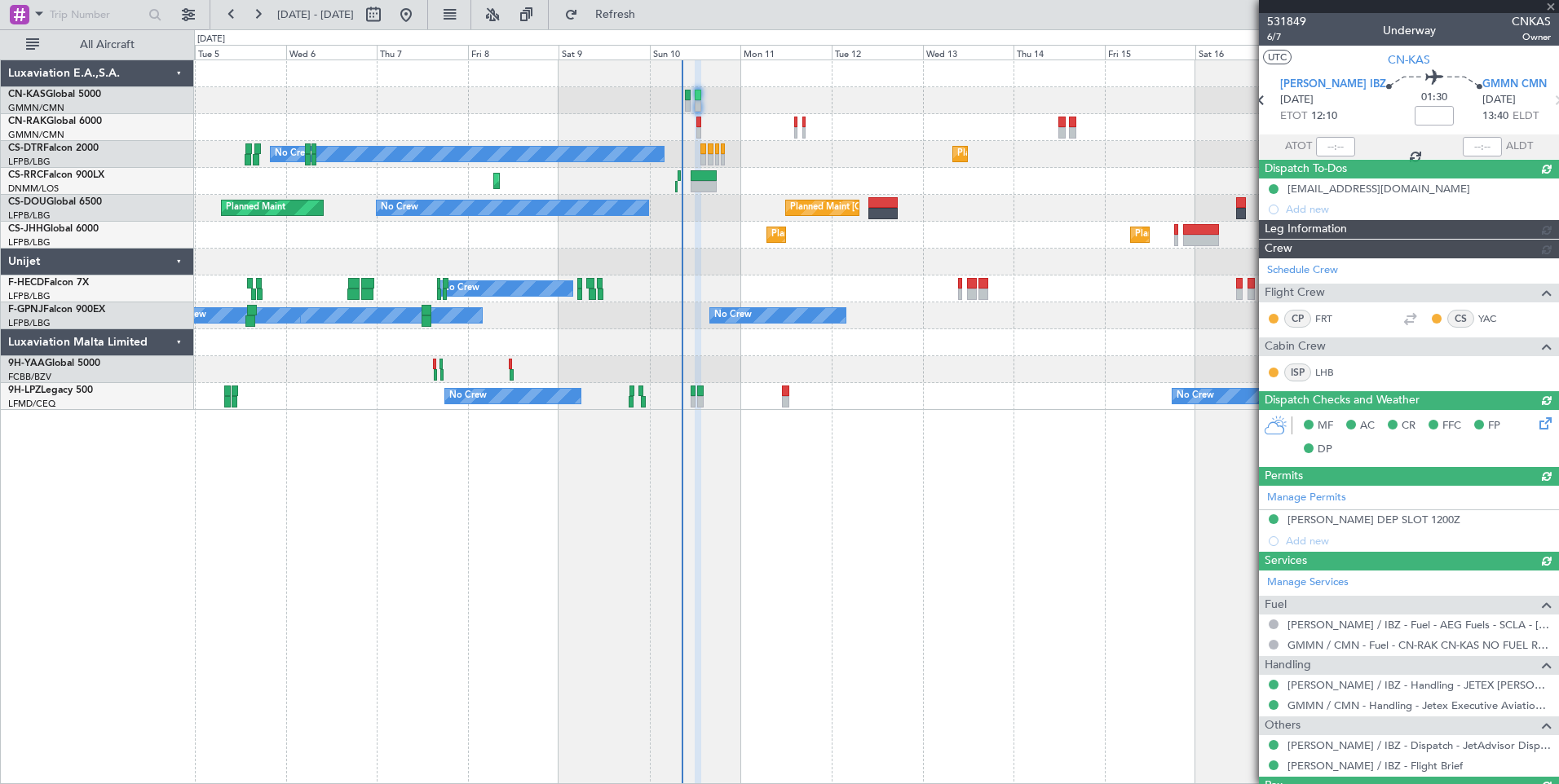
type input "[PERSON_NAME] ([PERSON_NAME])"
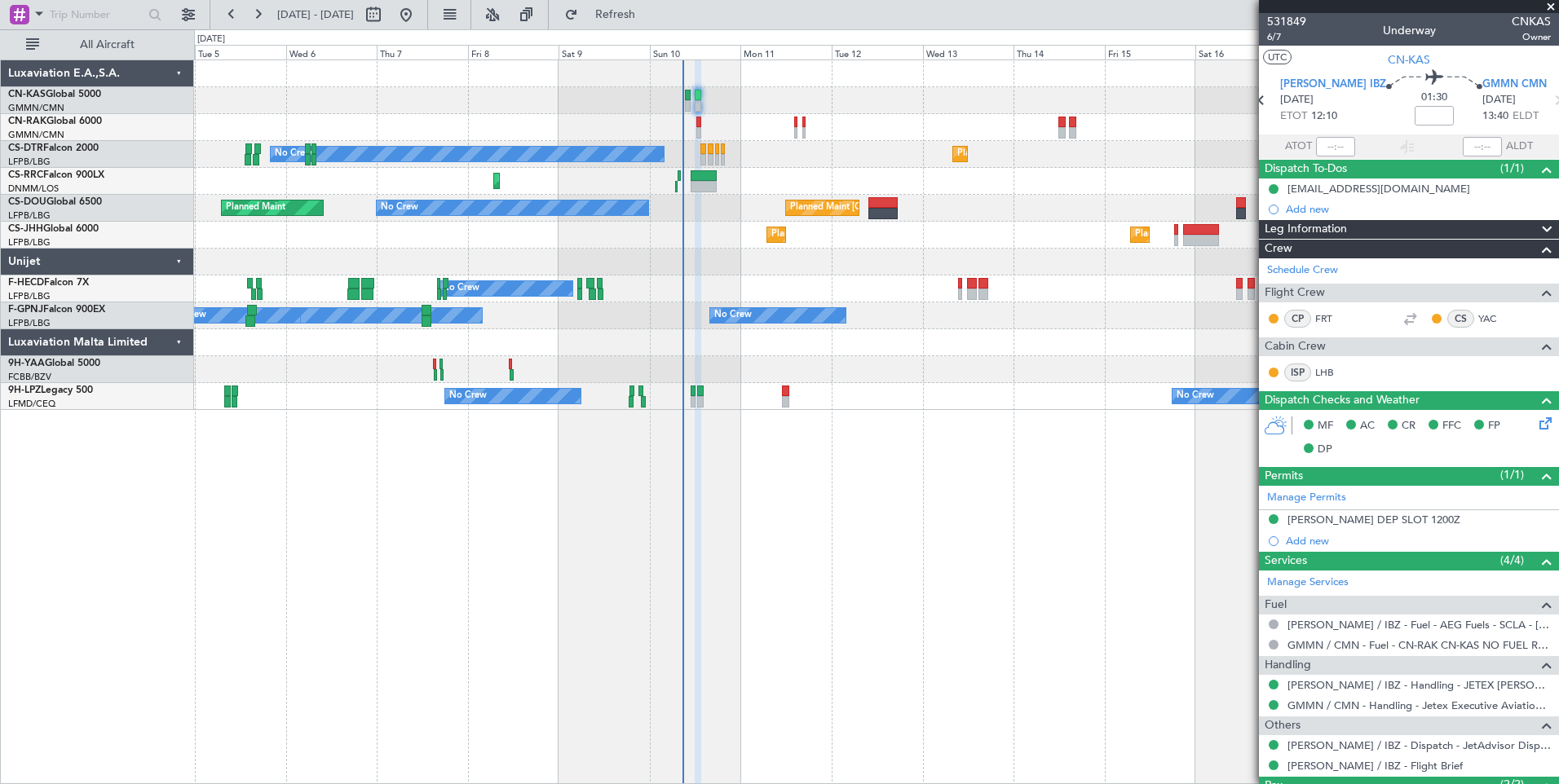
type input "[PERSON_NAME] ([PERSON_NAME])"
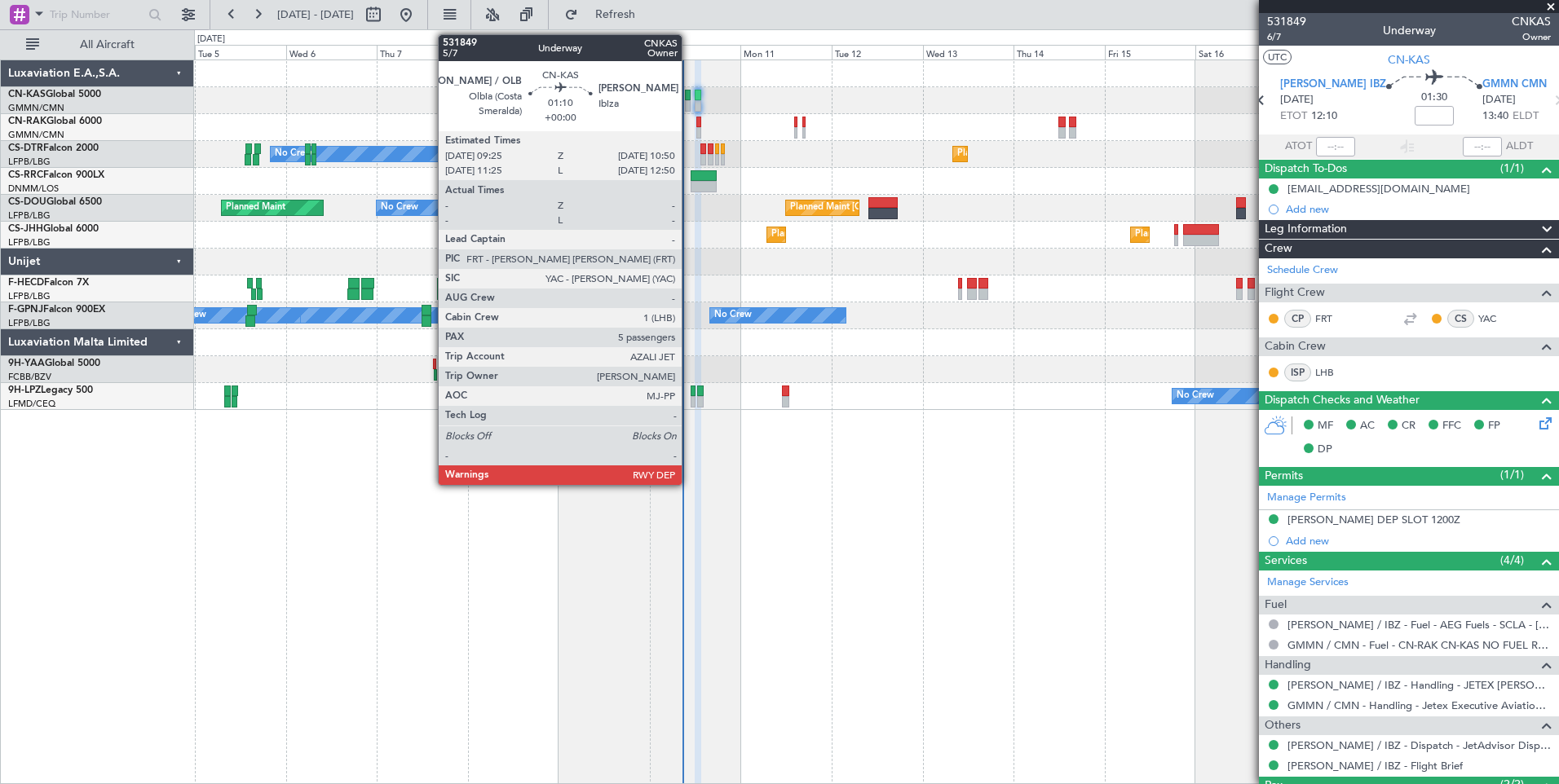
click at [688, 97] on div at bounding box center [688, 96] width 6 height 12
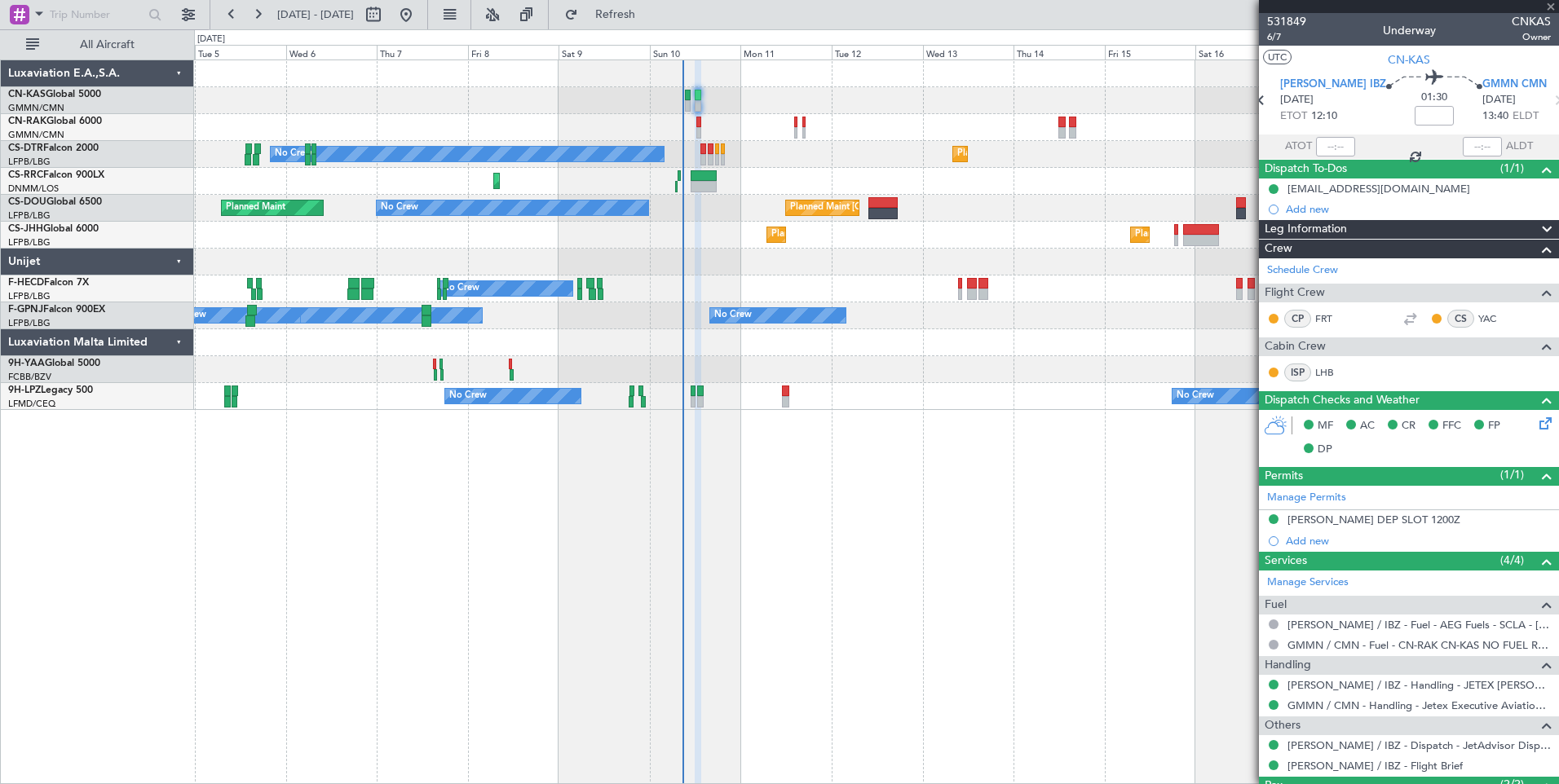
type input "5"
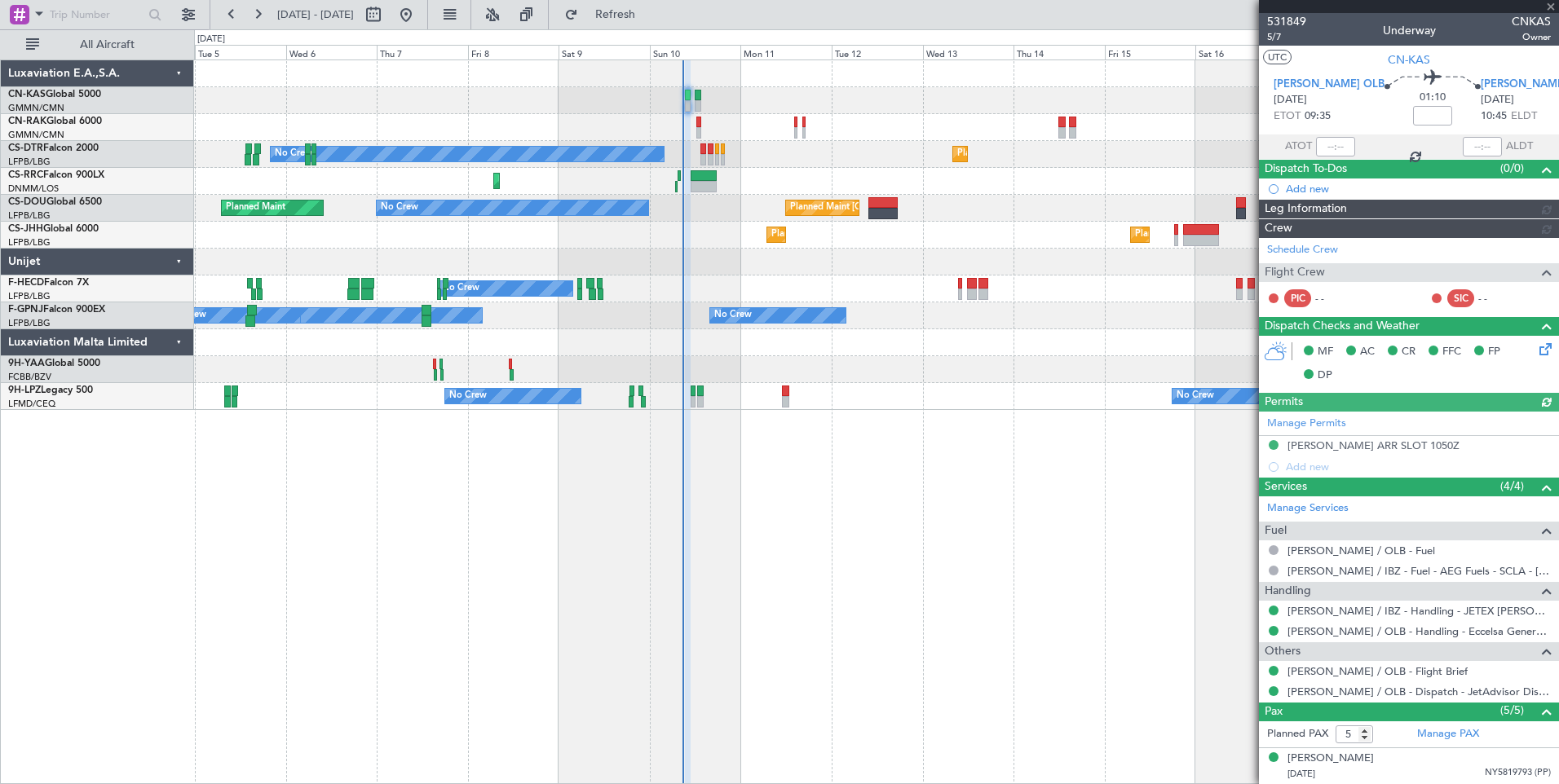
type input "[PERSON_NAME] ([PERSON_NAME])"
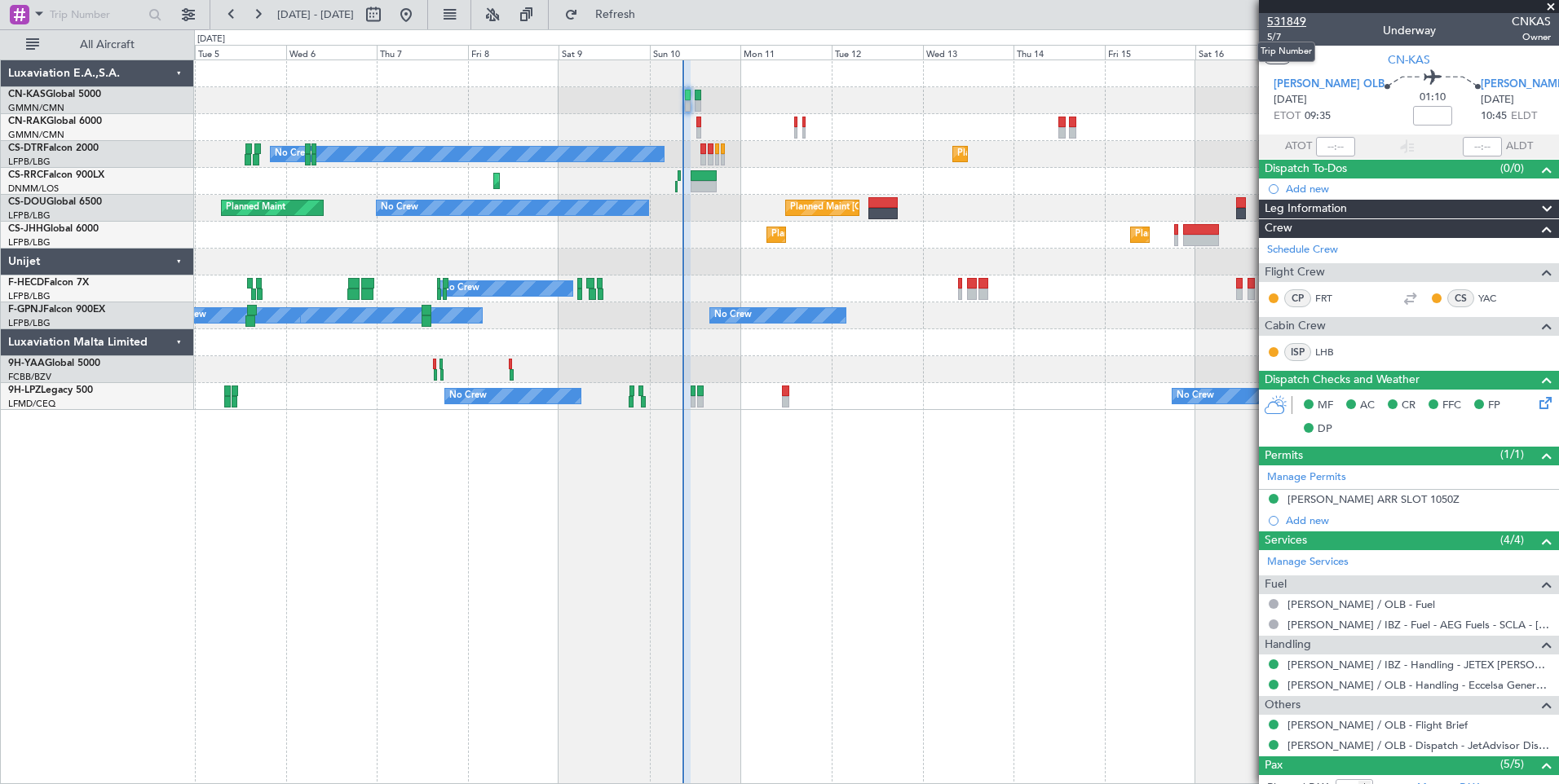
click at [1301, 16] on span "531849" at bounding box center [1287, 21] width 40 height 17
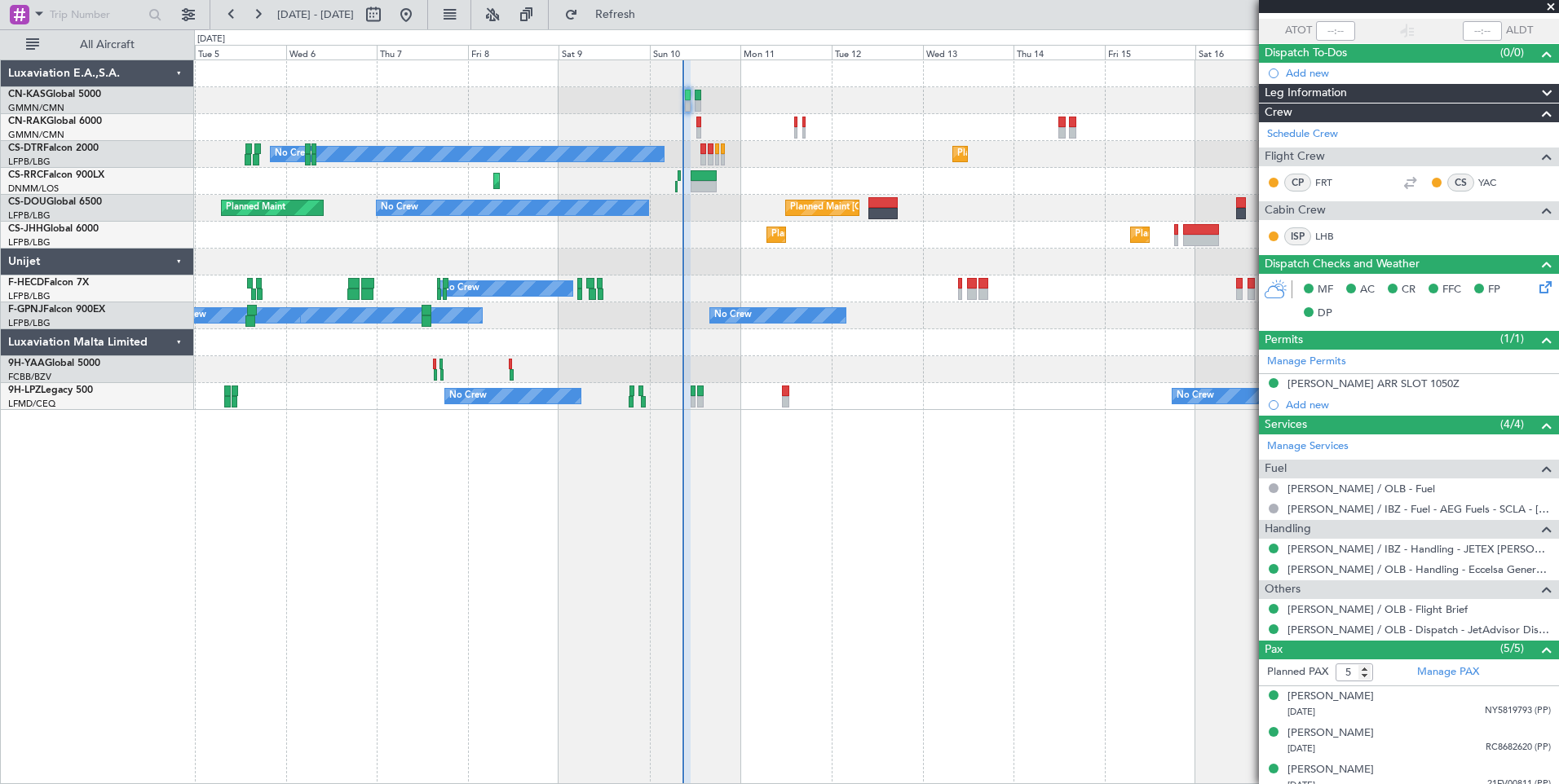
scroll to position [201, 0]
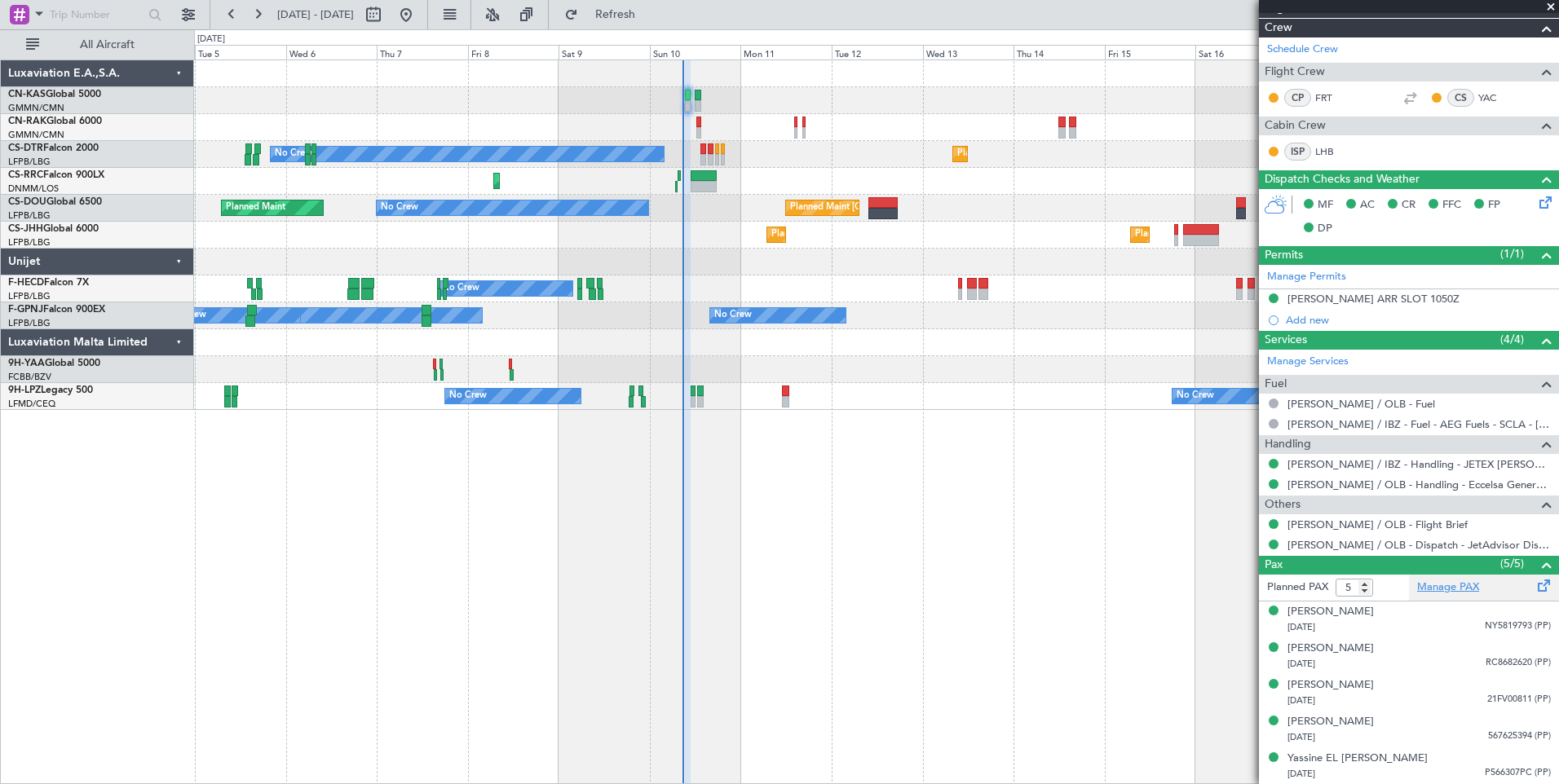
click at [1441, 584] on link "Manage PAX" at bounding box center [1447, 587] width 62 height 16
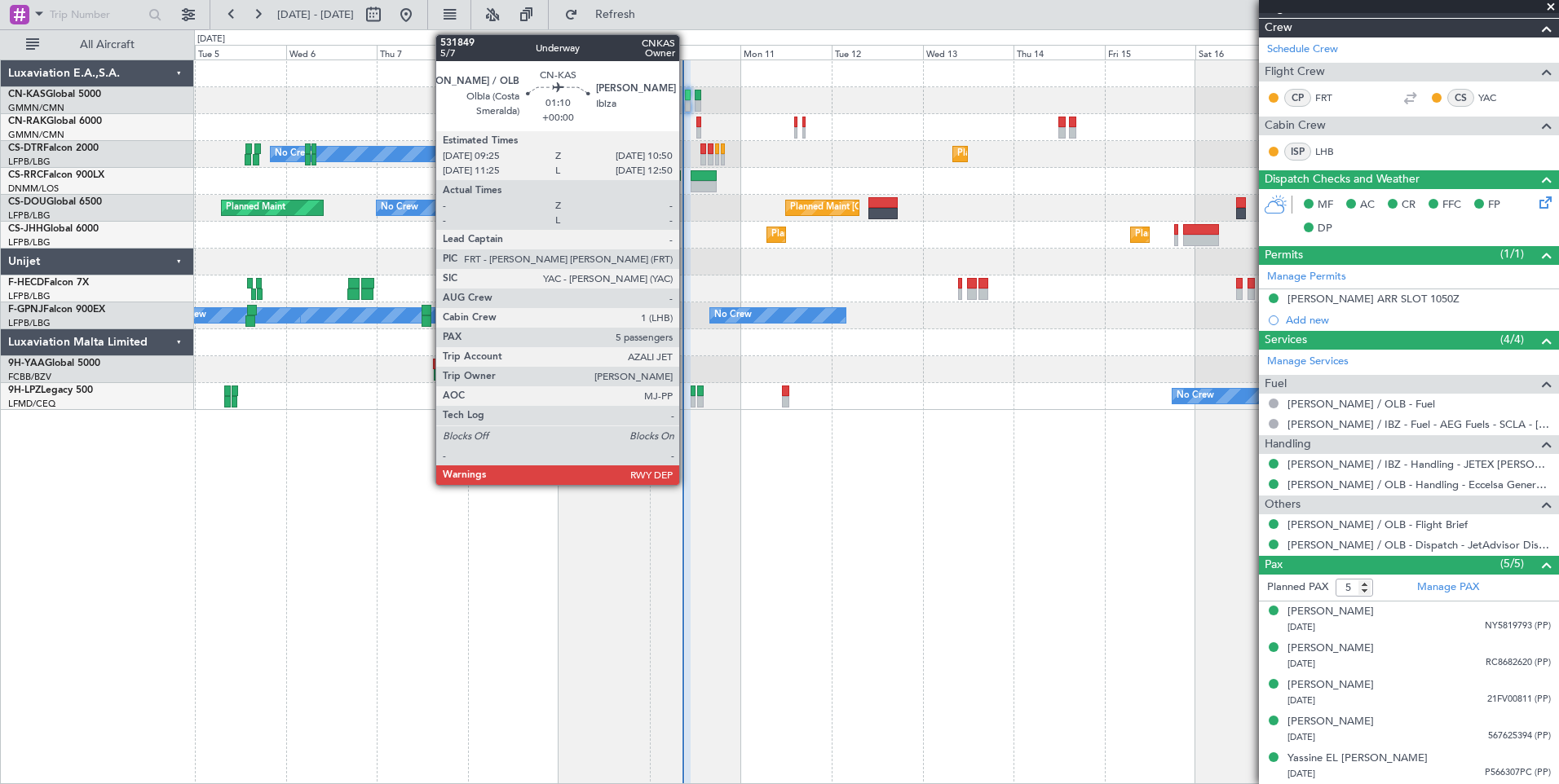
click at [687, 98] on div at bounding box center [688, 96] width 6 height 12
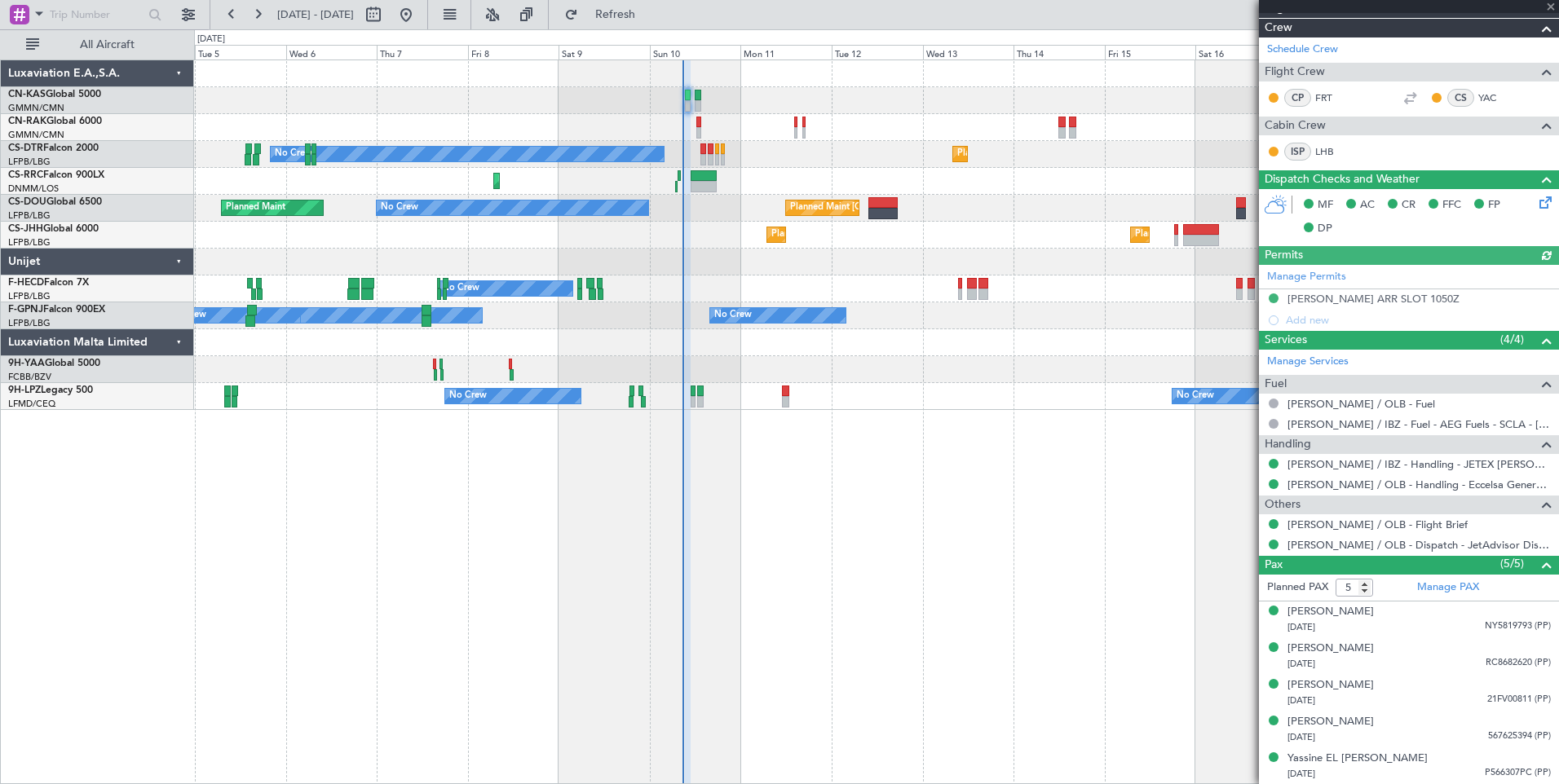
type input "[PERSON_NAME] ([PERSON_NAME])"
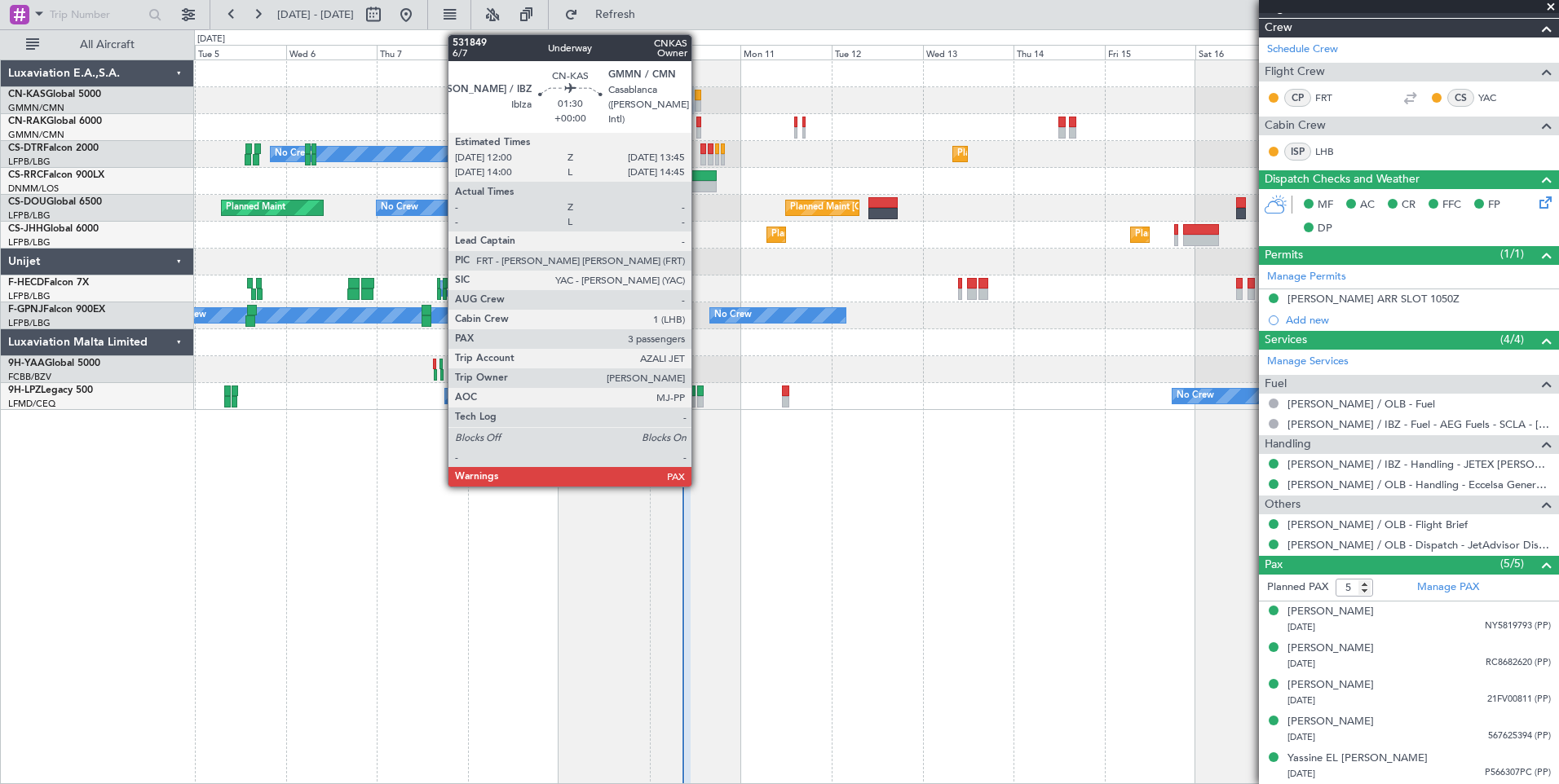
click at [698, 103] on div at bounding box center [697, 106] width 7 height 12
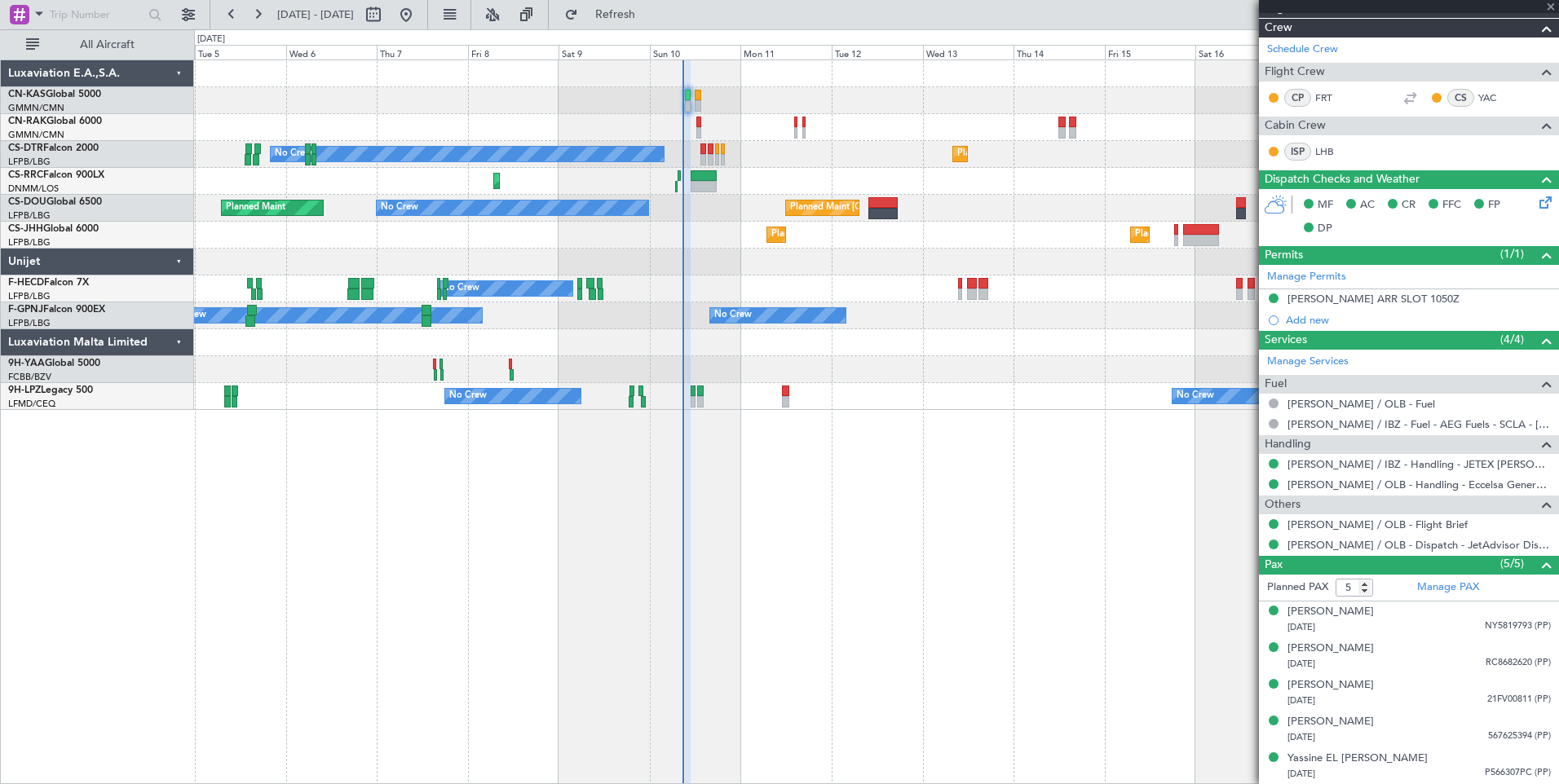
type input "3"
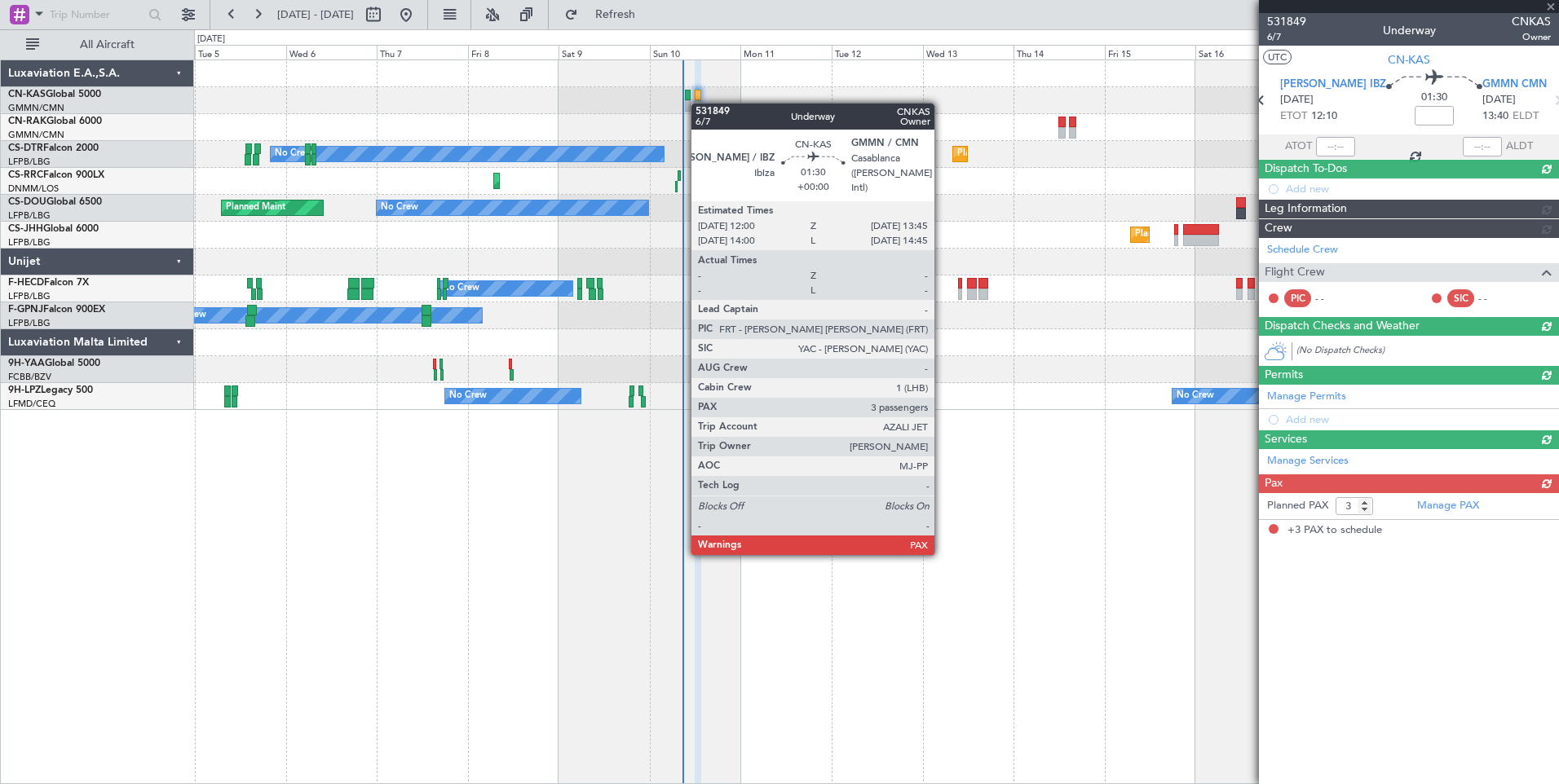
scroll to position [0, 0]
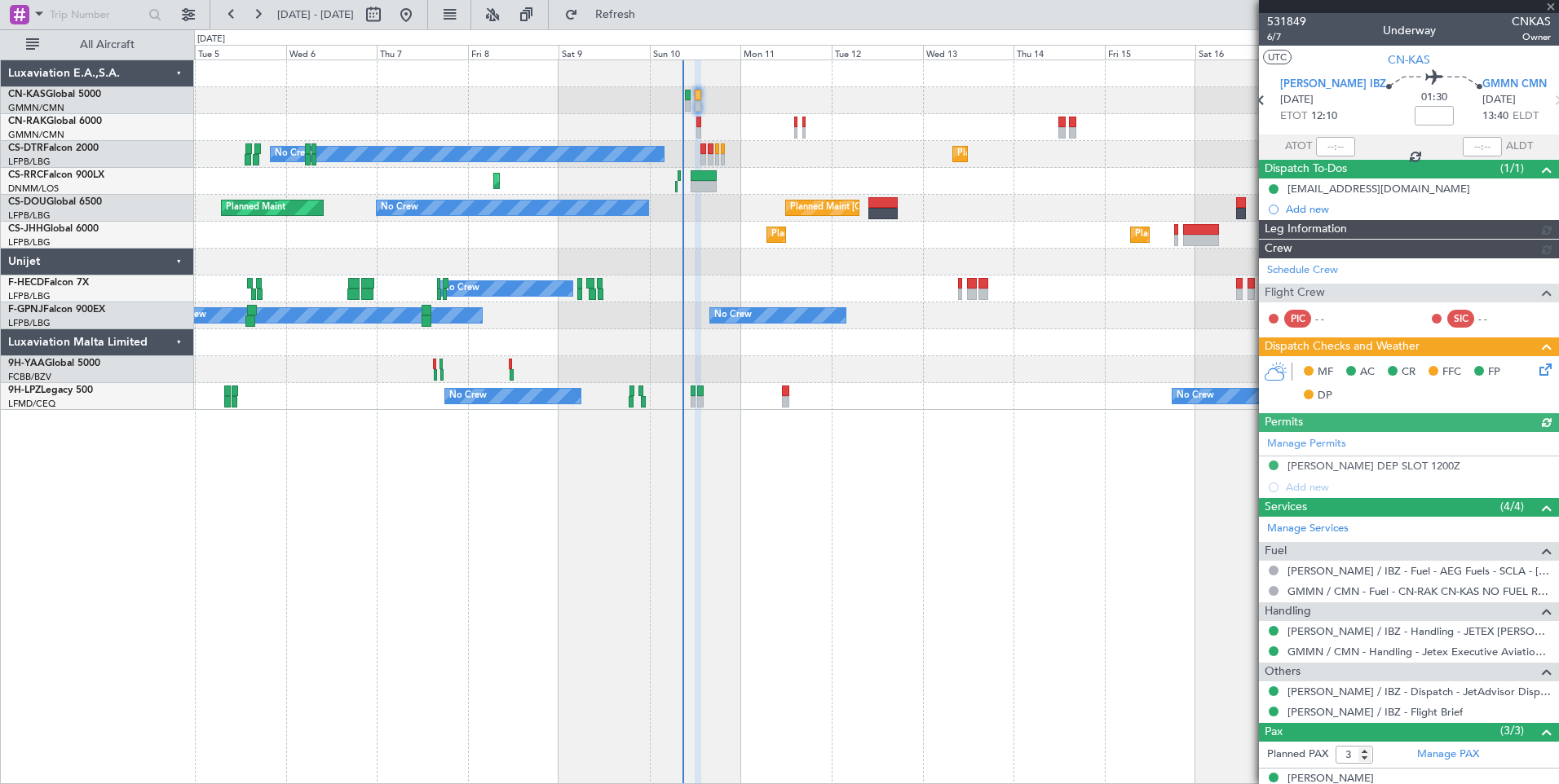
type input "[PERSON_NAME] ([PERSON_NAME])"
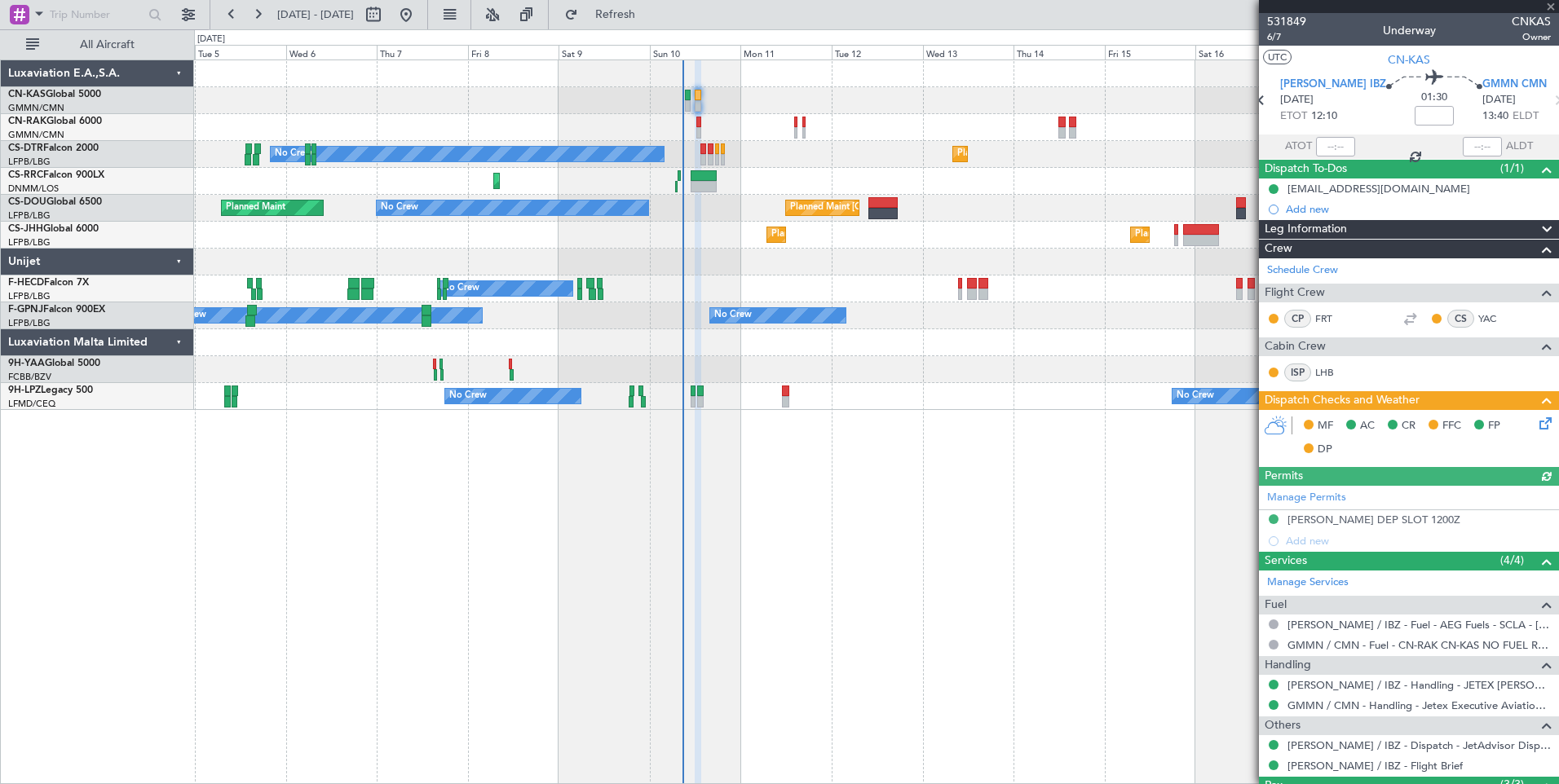
click at [1536, 427] on icon at bounding box center [1542, 420] width 13 height 13
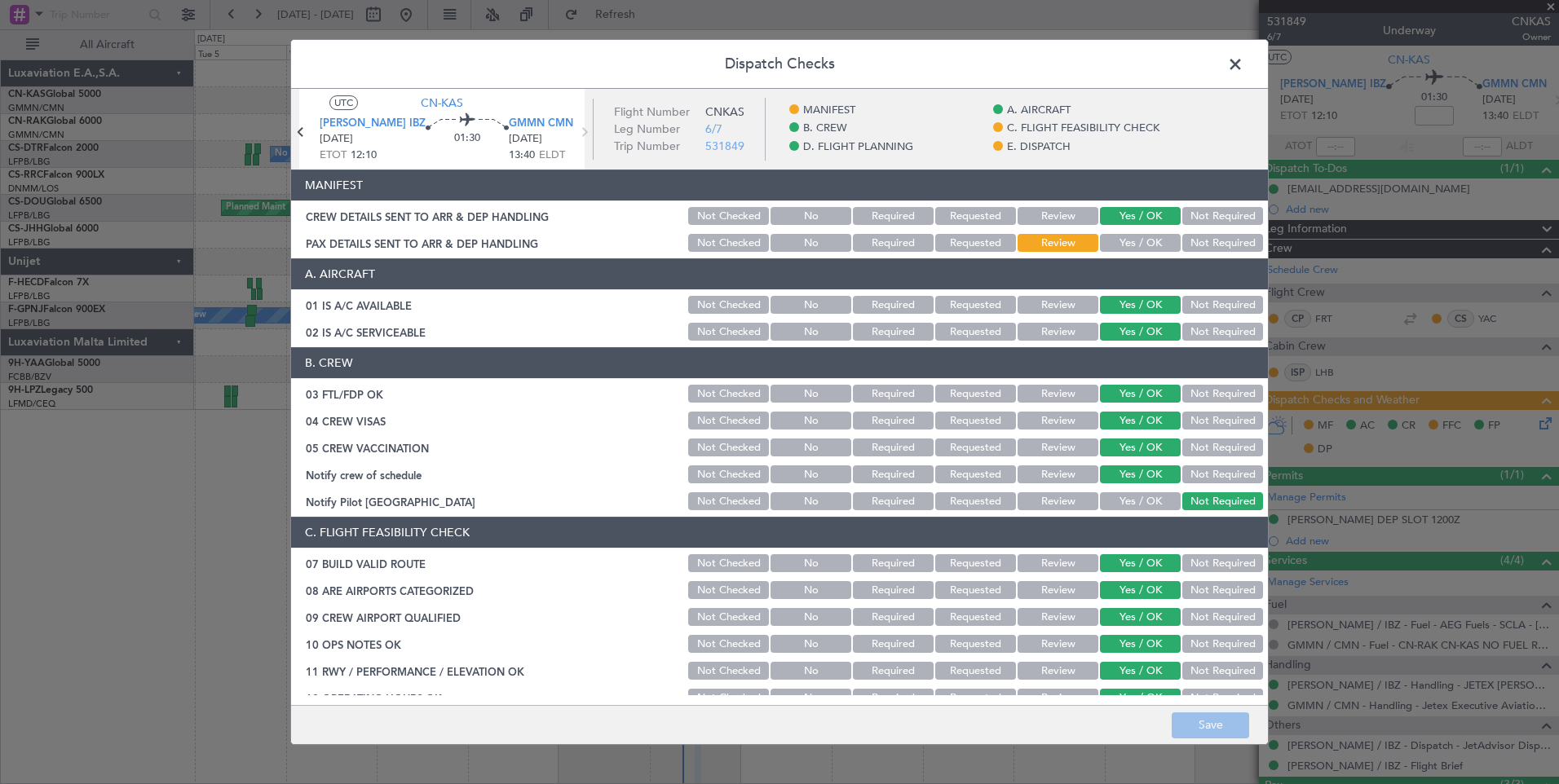
click at [1108, 243] on button "Yes / OK" at bounding box center [1141, 243] width 81 height 18
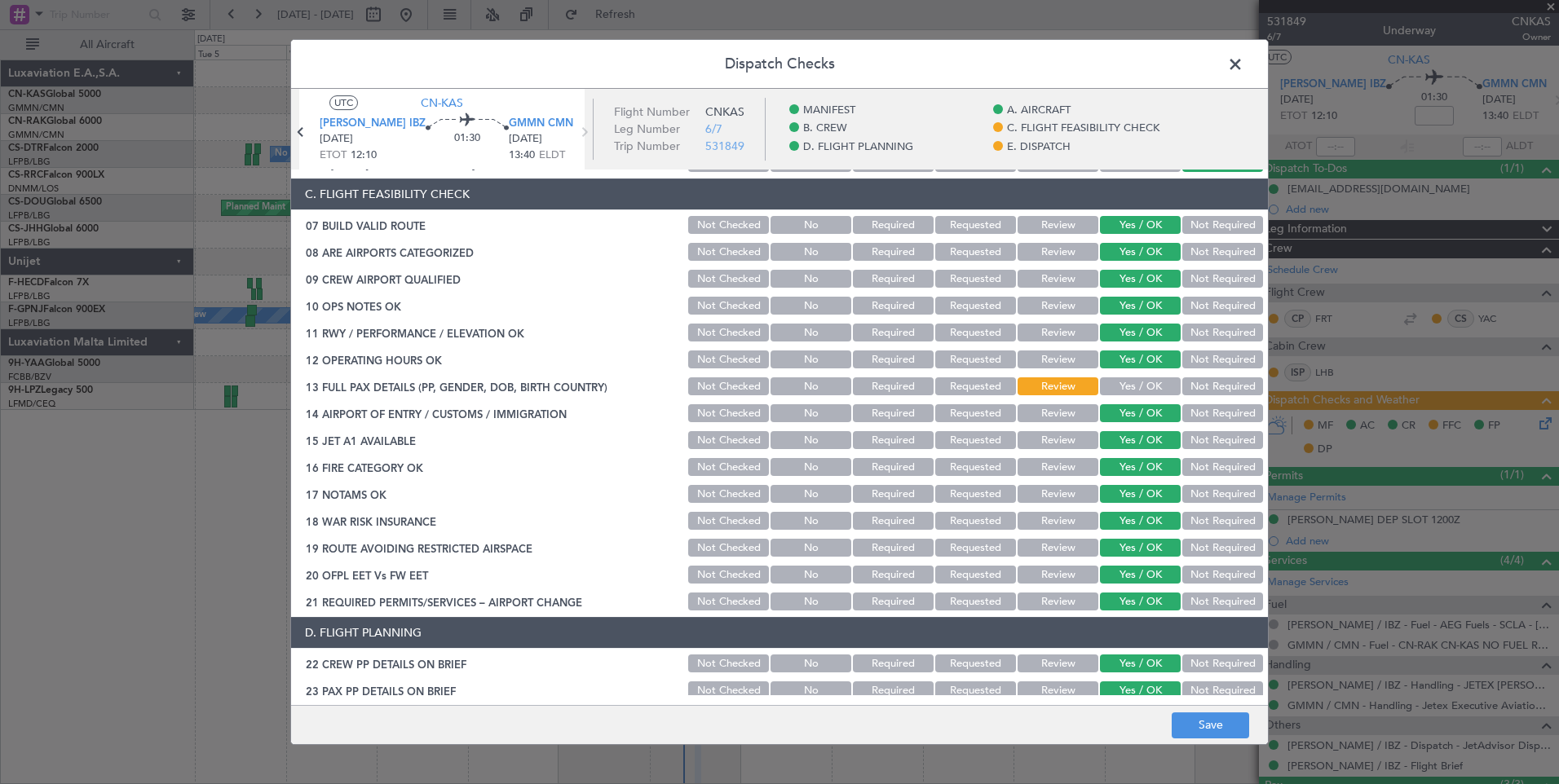
scroll to position [345, 0]
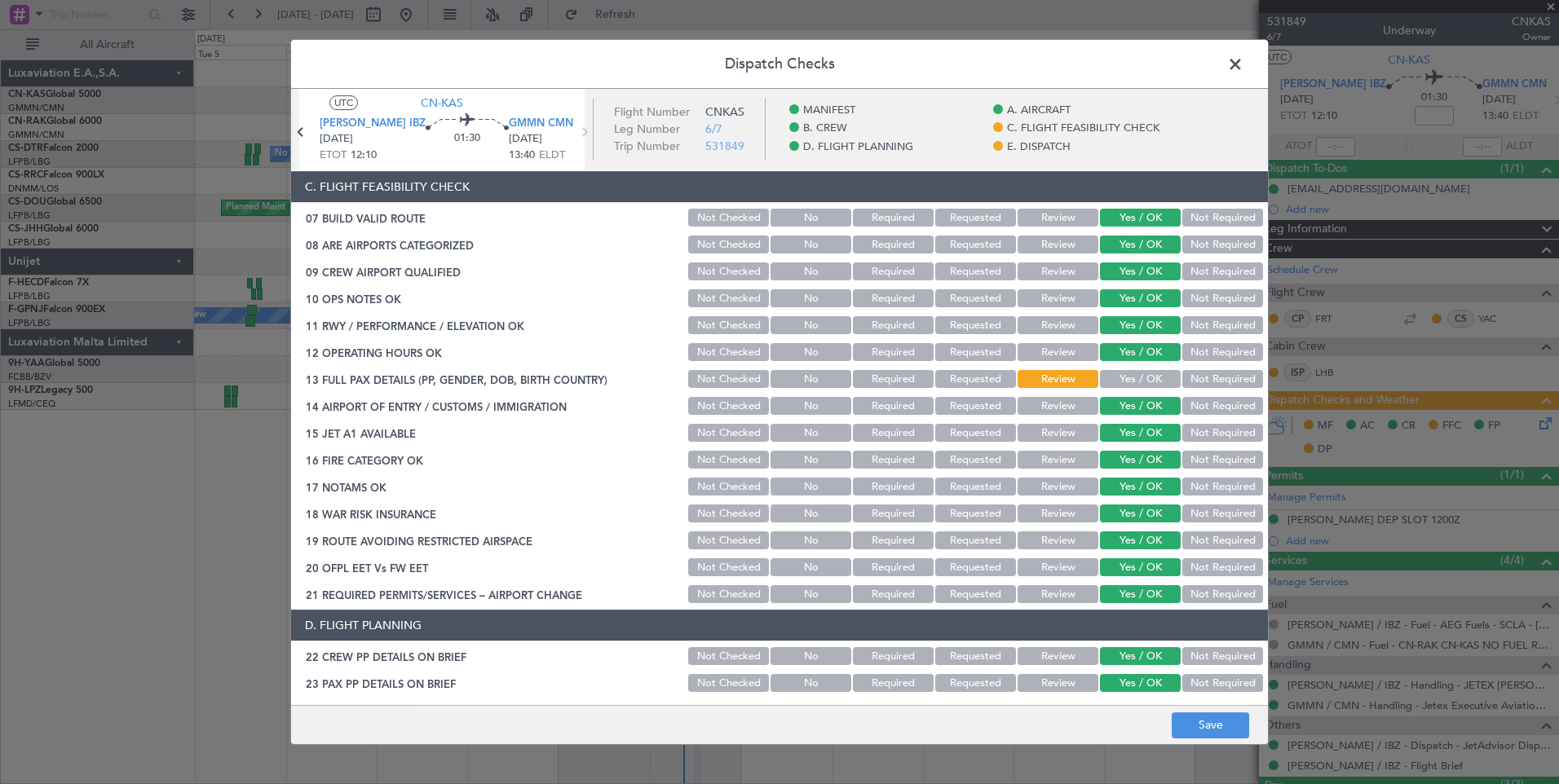
click at [1137, 377] on button "Yes / OK" at bounding box center [1141, 379] width 81 height 18
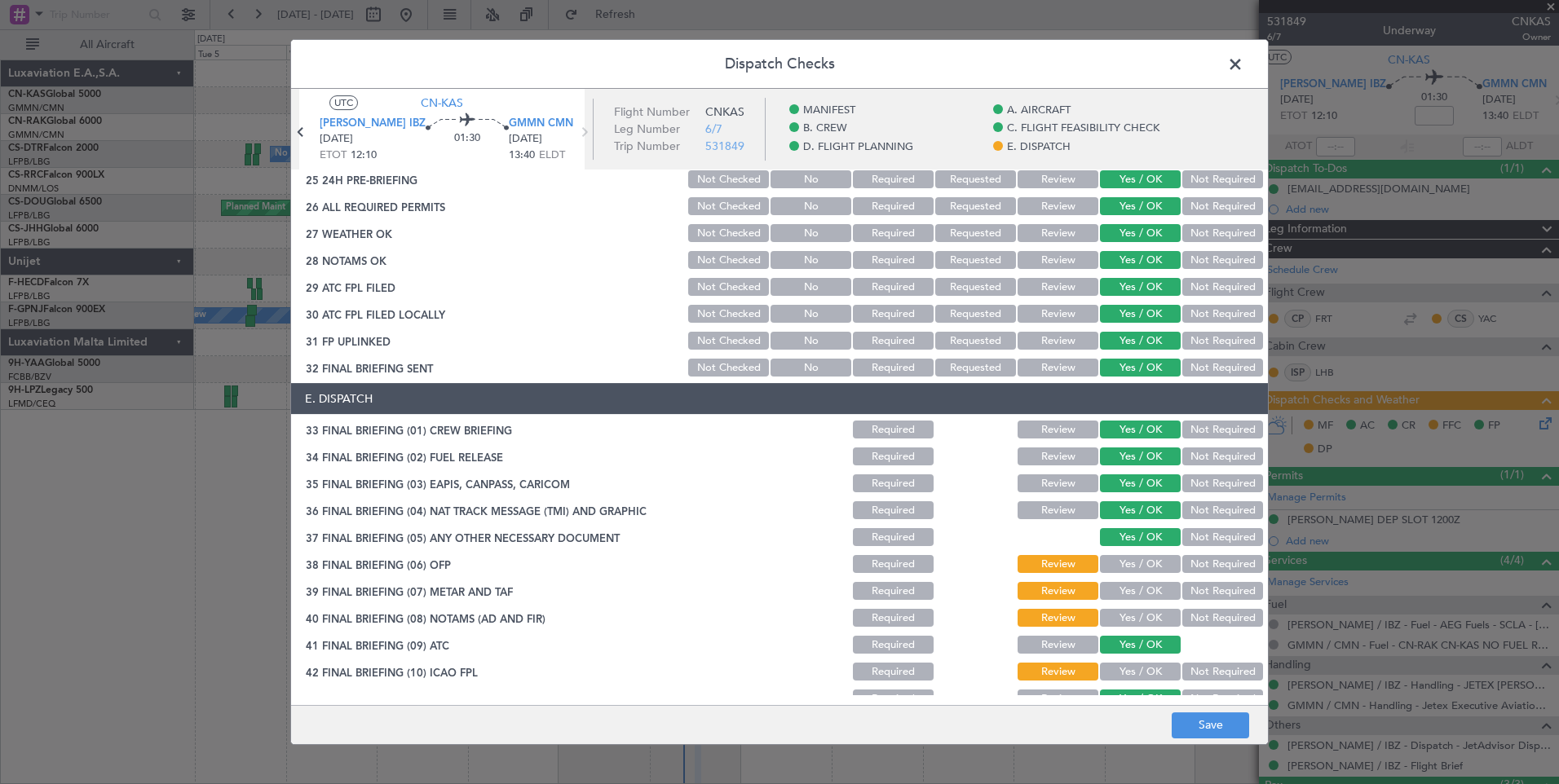
scroll to position [949, 0]
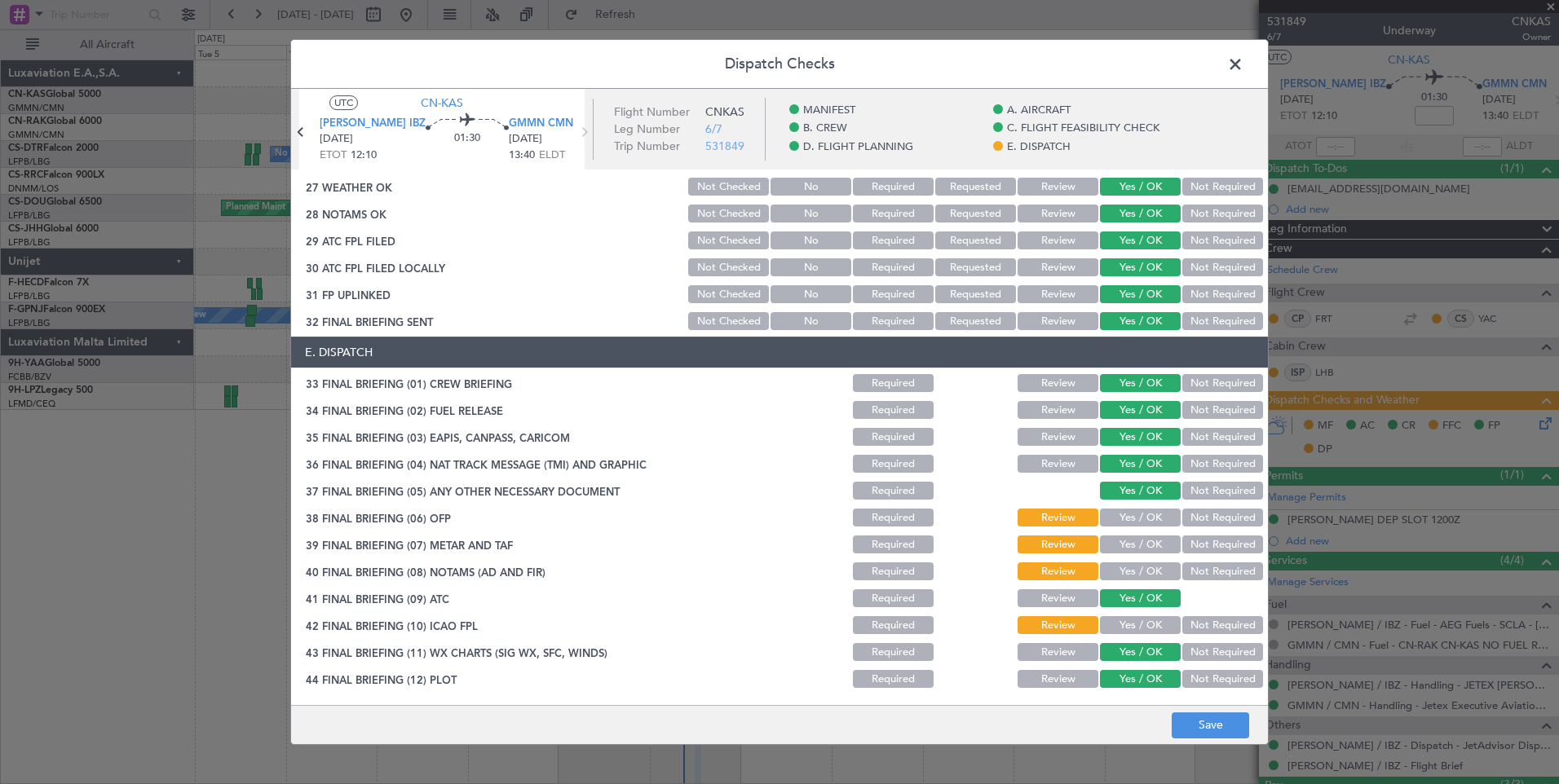
click at [1152, 521] on button "Yes / OK" at bounding box center [1141, 517] width 81 height 18
click at [1152, 540] on button "Yes / OK" at bounding box center [1141, 545] width 81 height 18
click at [1144, 566] on button "Yes / OK" at bounding box center [1141, 571] width 81 height 18
click at [1152, 618] on button "Yes / OK" at bounding box center [1141, 625] width 81 height 18
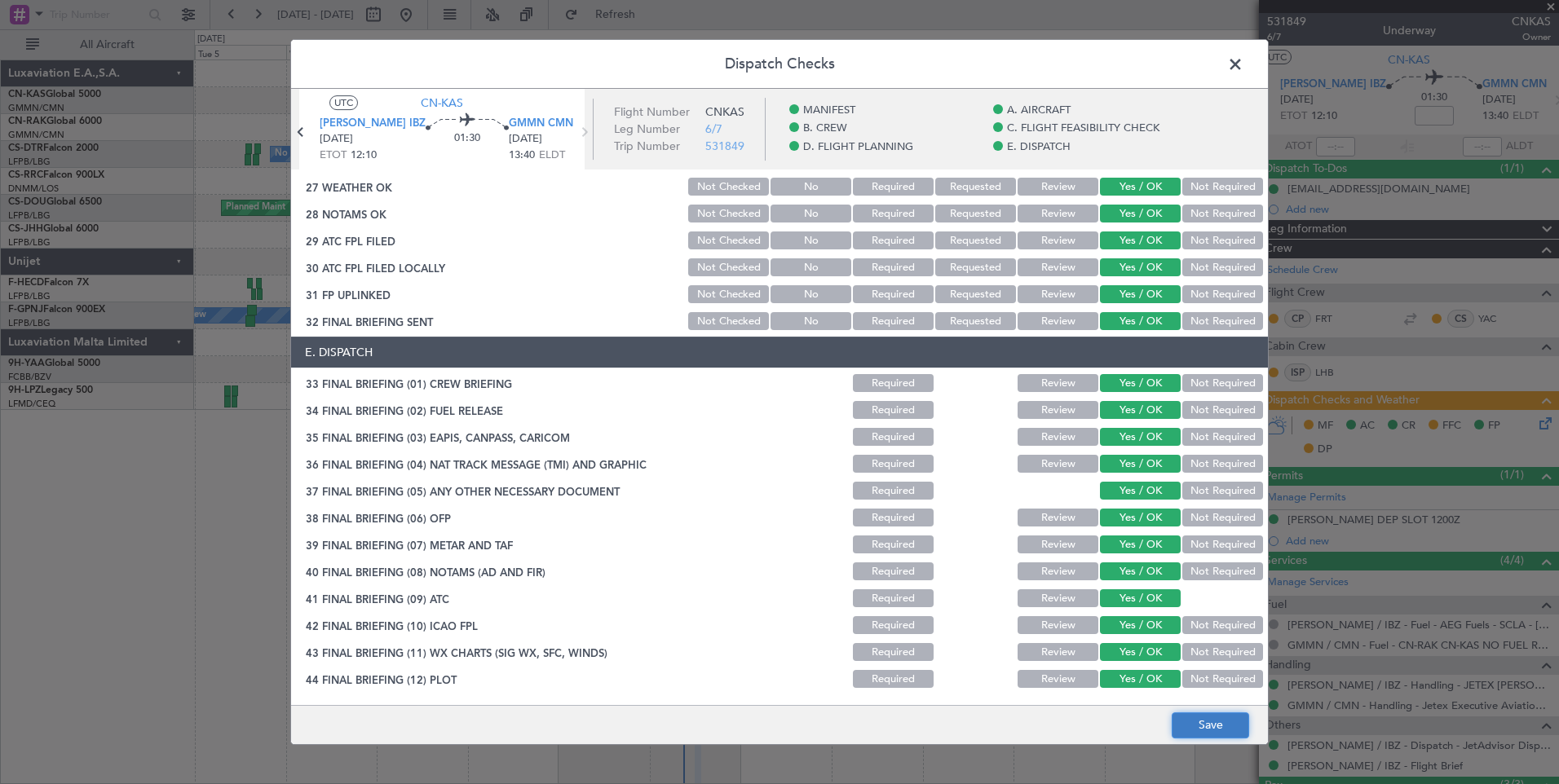
click at [1194, 720] on button "Save" at bounding box center [1210, 725] width 77 height 26
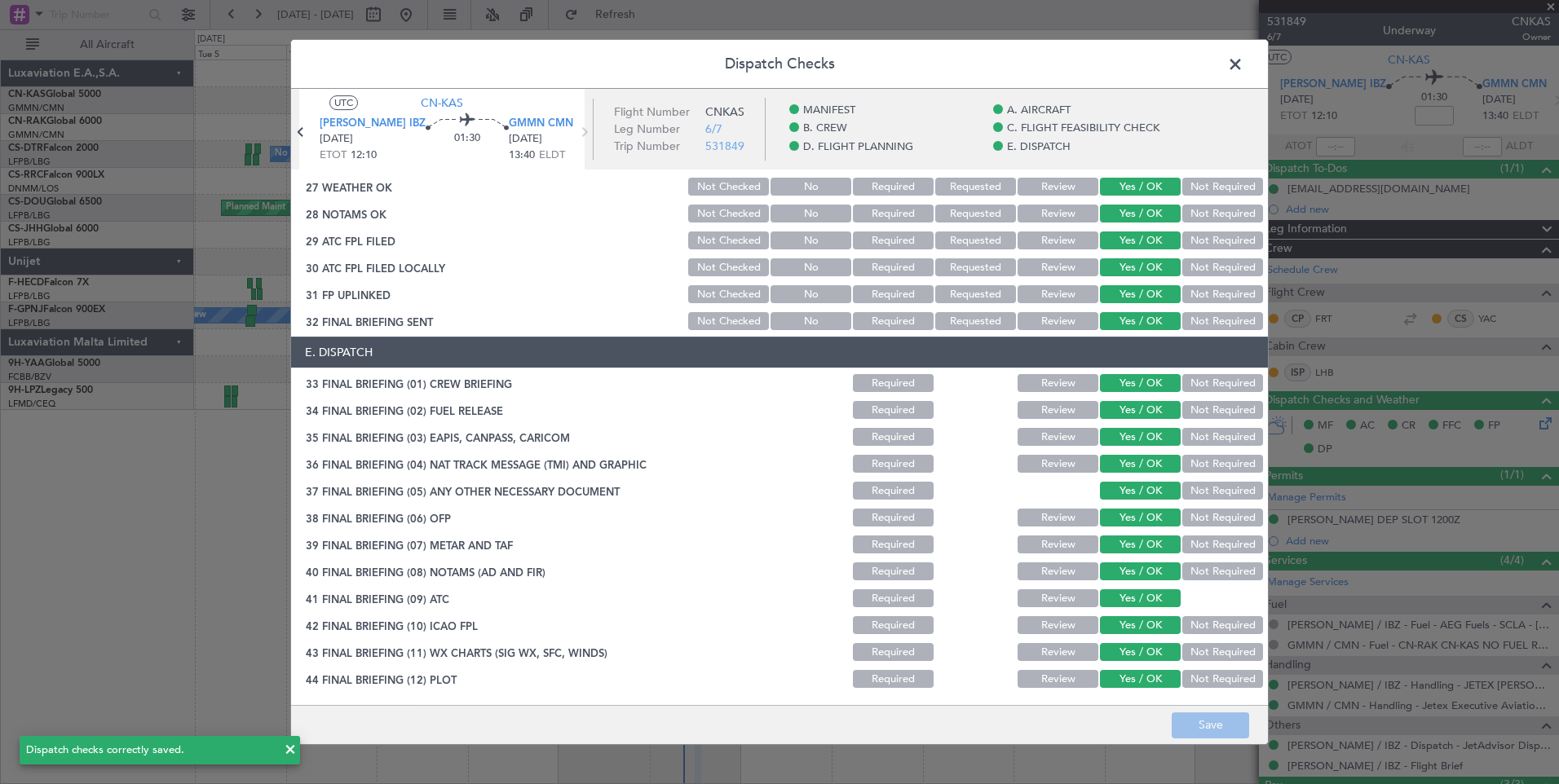
click at [1243, 61] on span at bounding box center [1243, 68] width 0 height 33
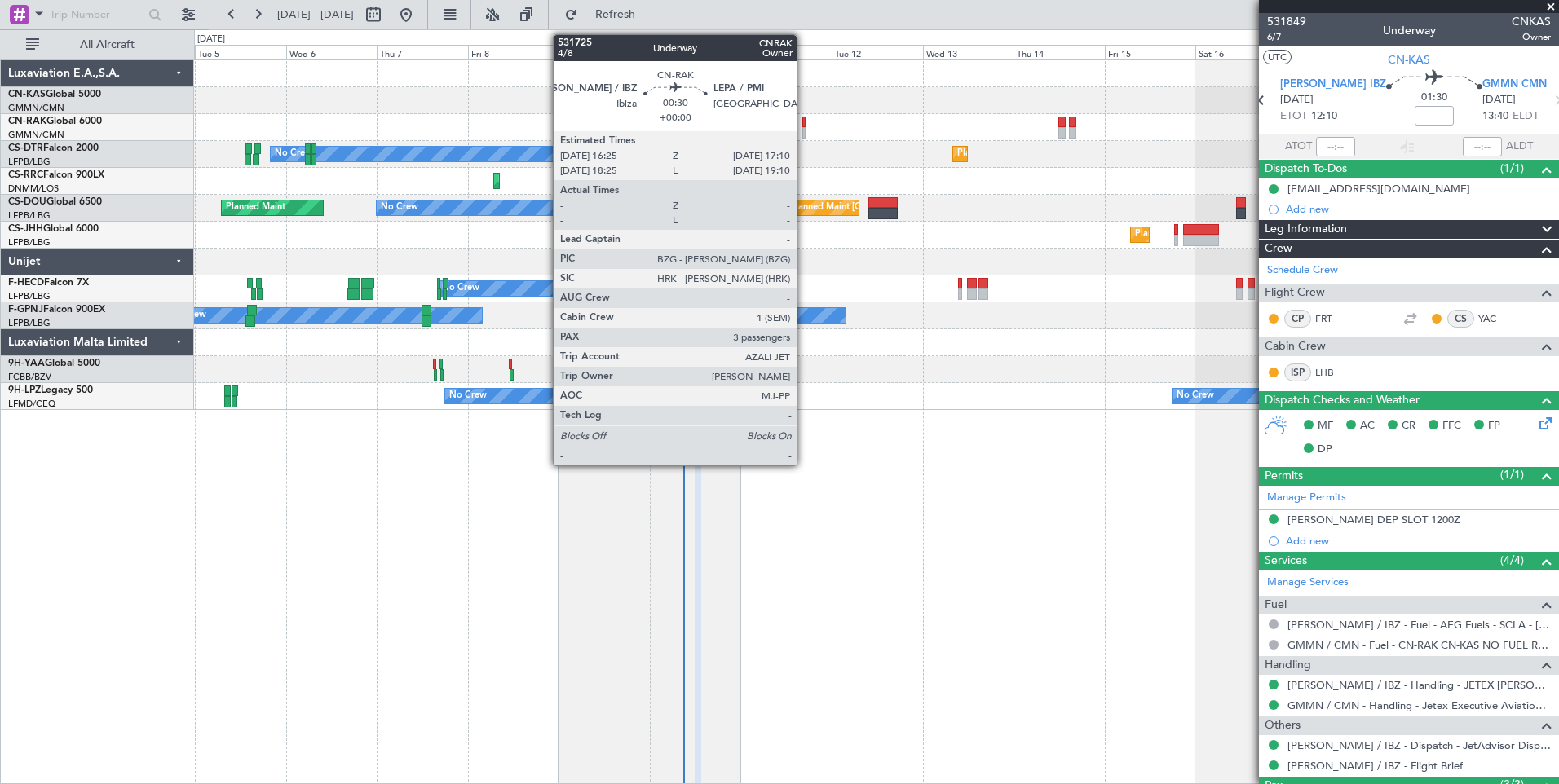
click at [804, 123] on div at bounding box center [803, 123] width 3 height 12
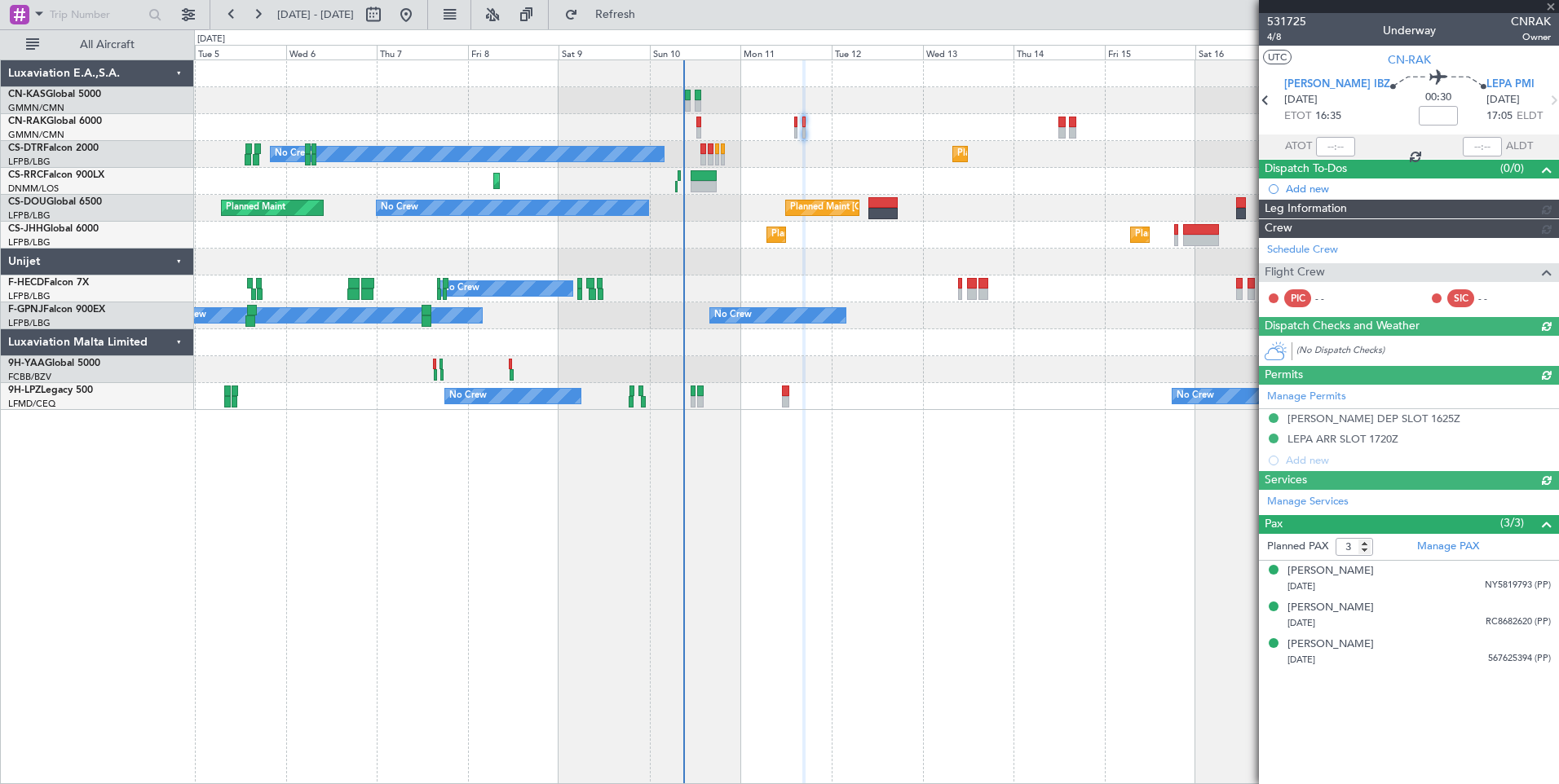
type input "[PERSON_NAME] ([PERSON_NAME])"
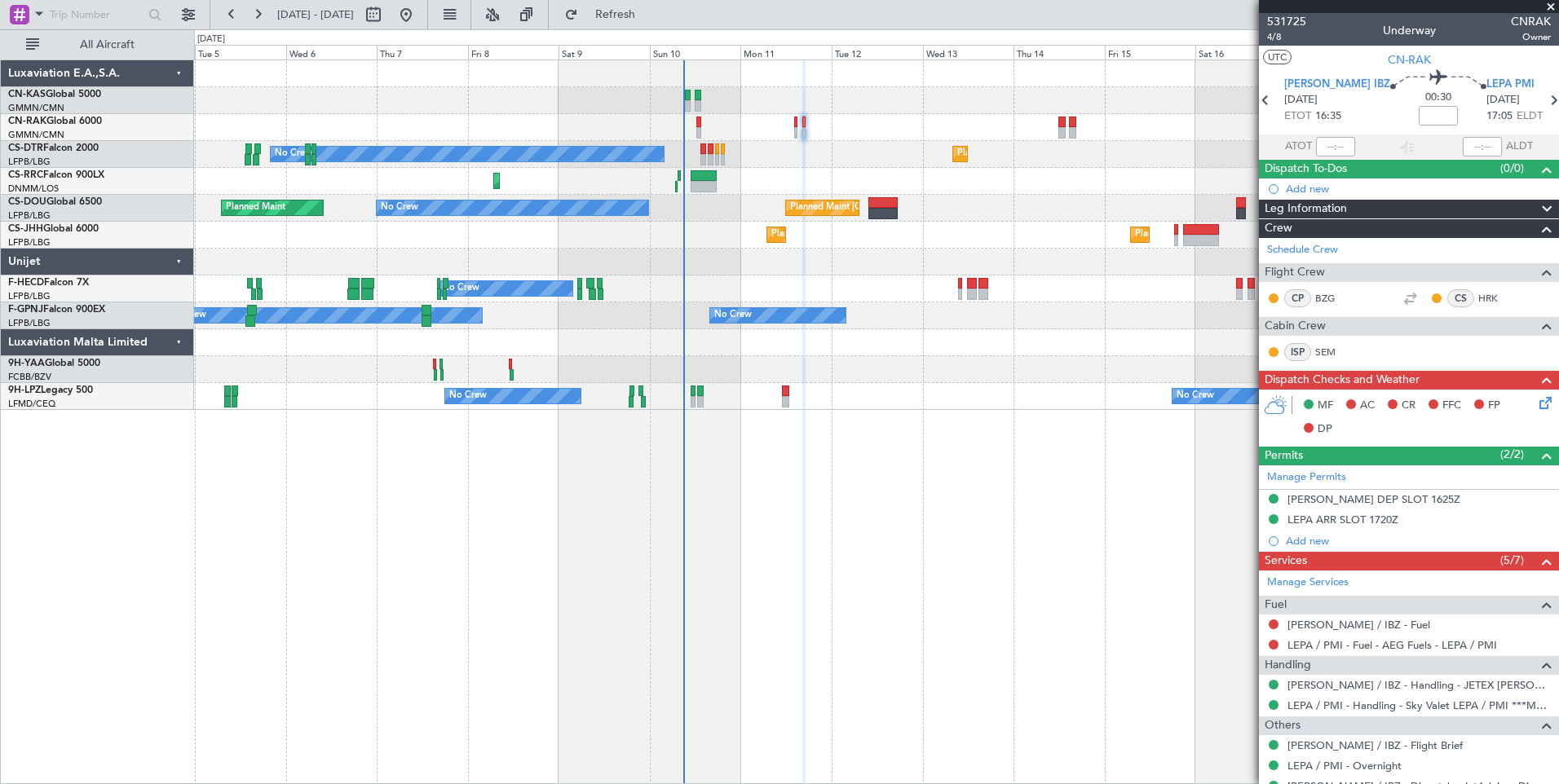
click at [1076, 136] on div at bounding box center [875, 127] width 1364 height 27
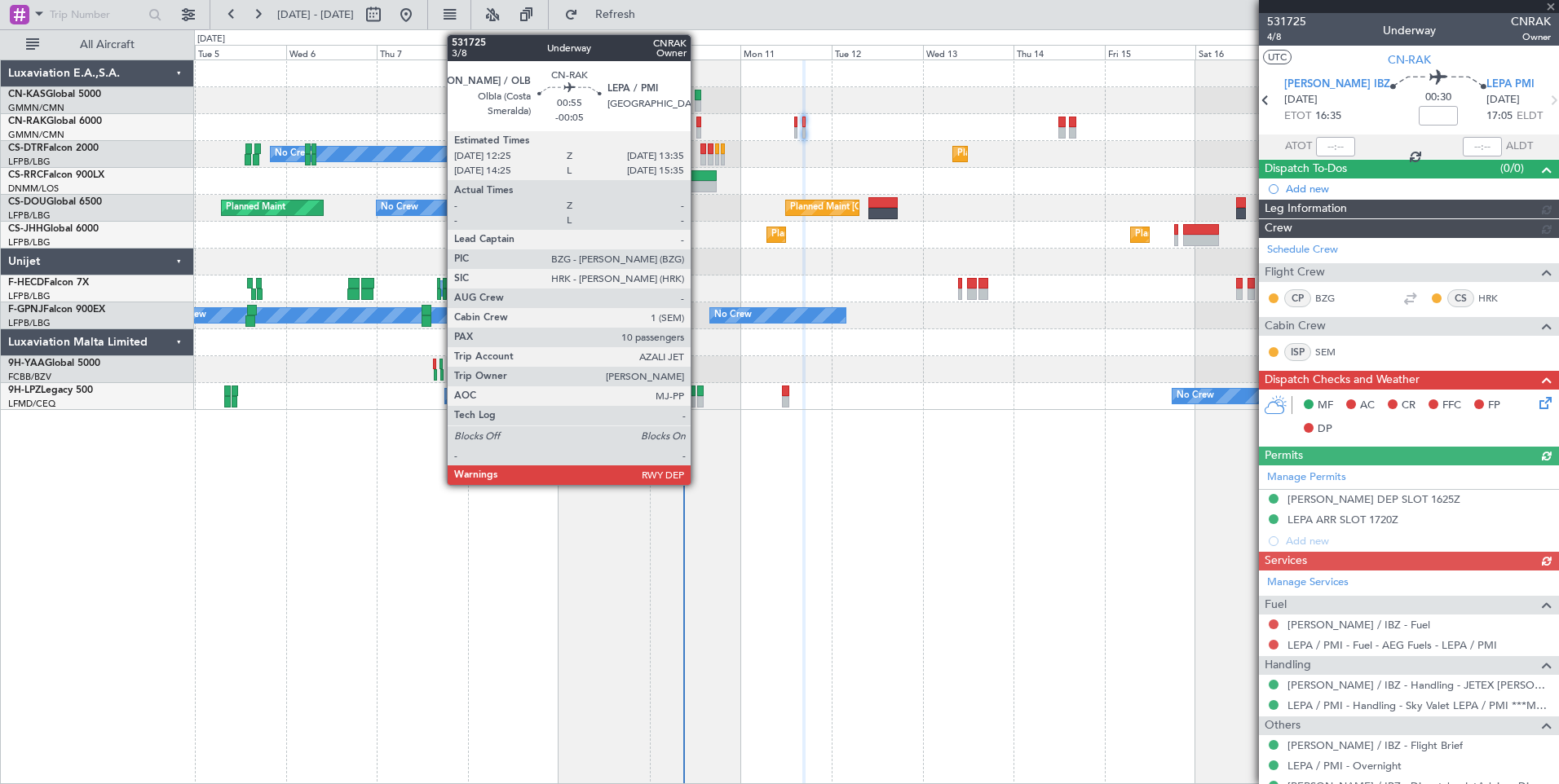
type input "[PERSON_NAME] ([PERSON_NAME])"
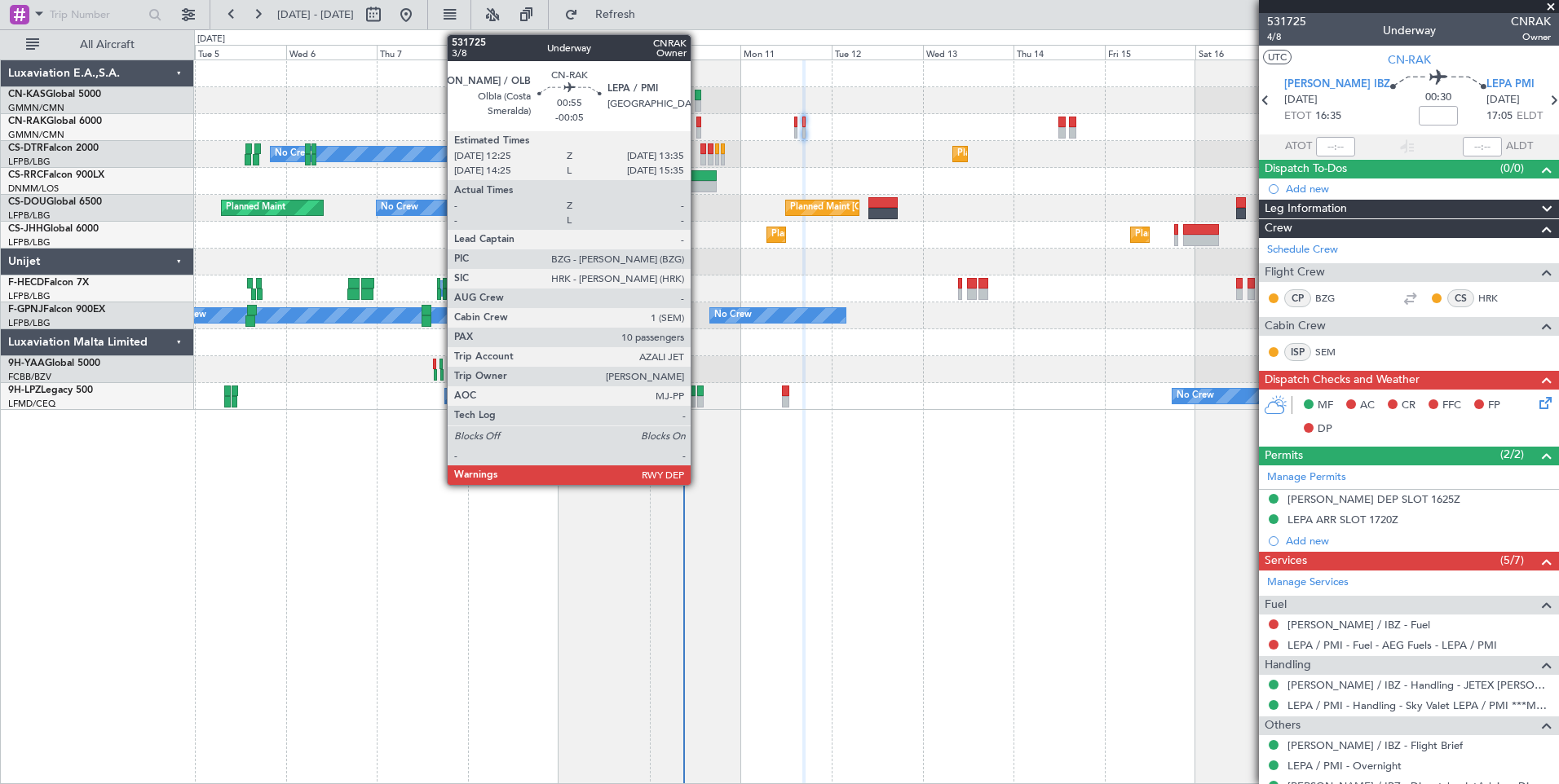
click at [698, 126] on div at bounding box center [698, 123] width 5 height 12
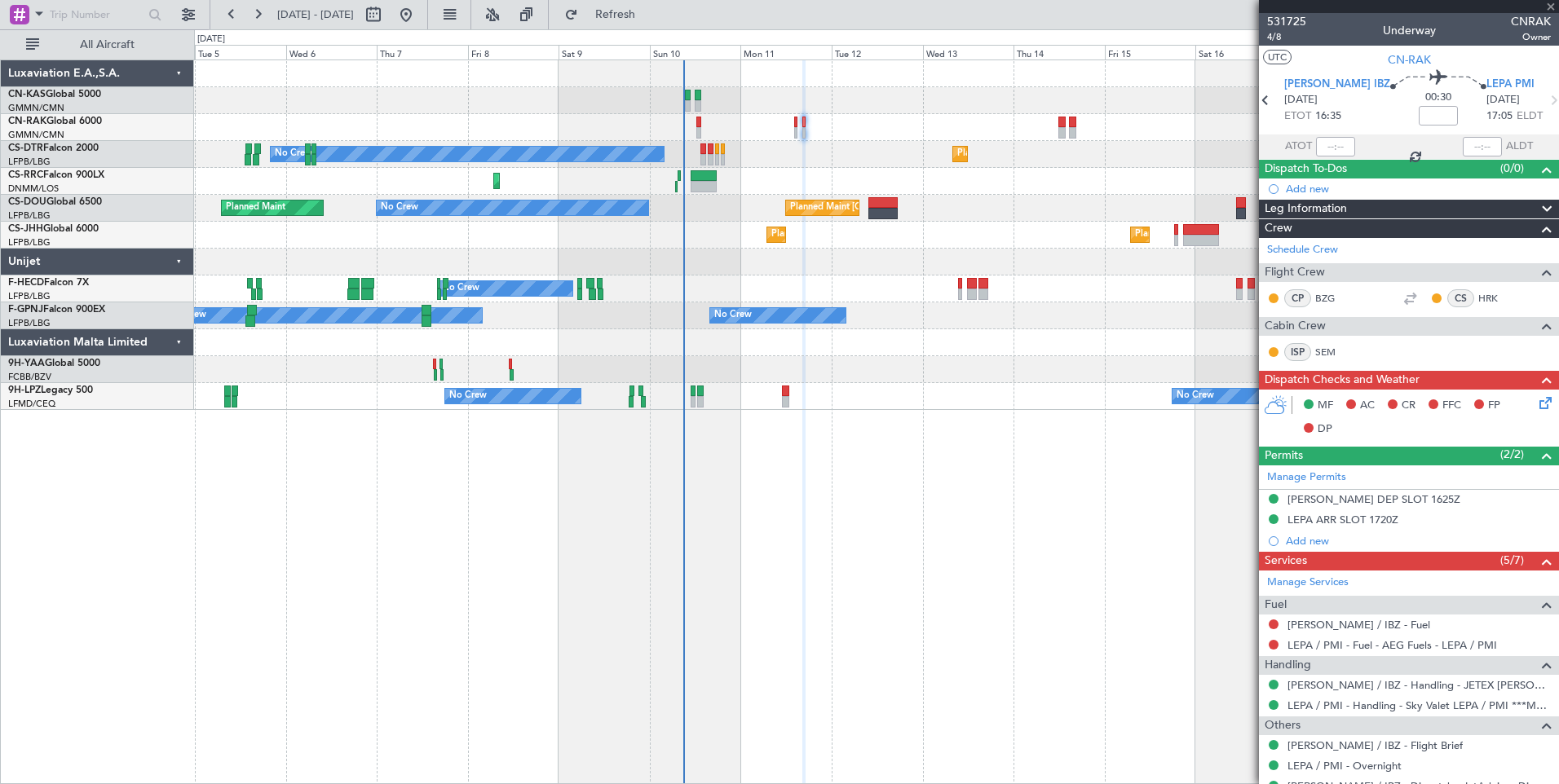
type input "-00:05"
type input "10"
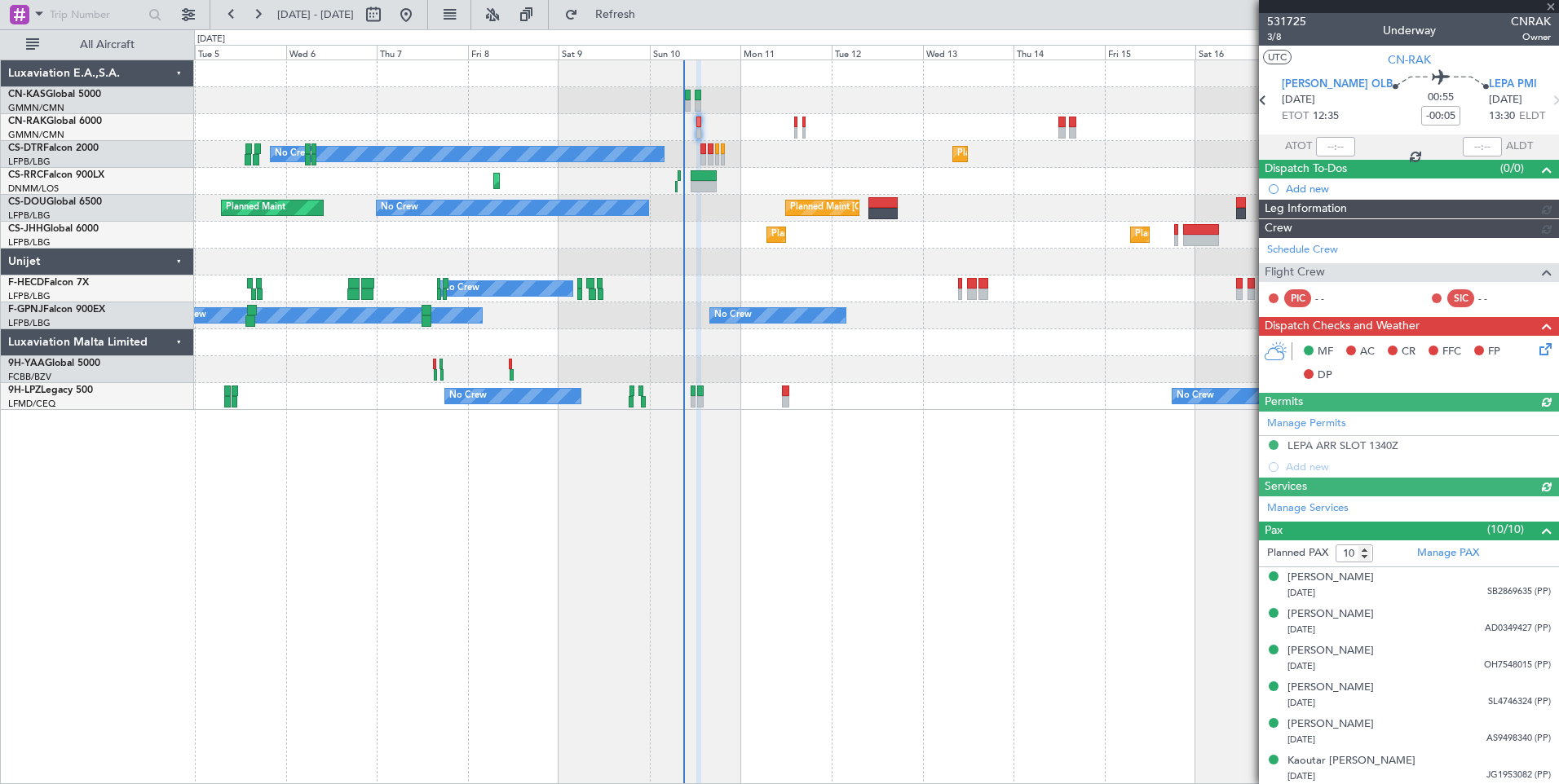
type input "[PERSON_NAME] ([PERSON_NAME])"
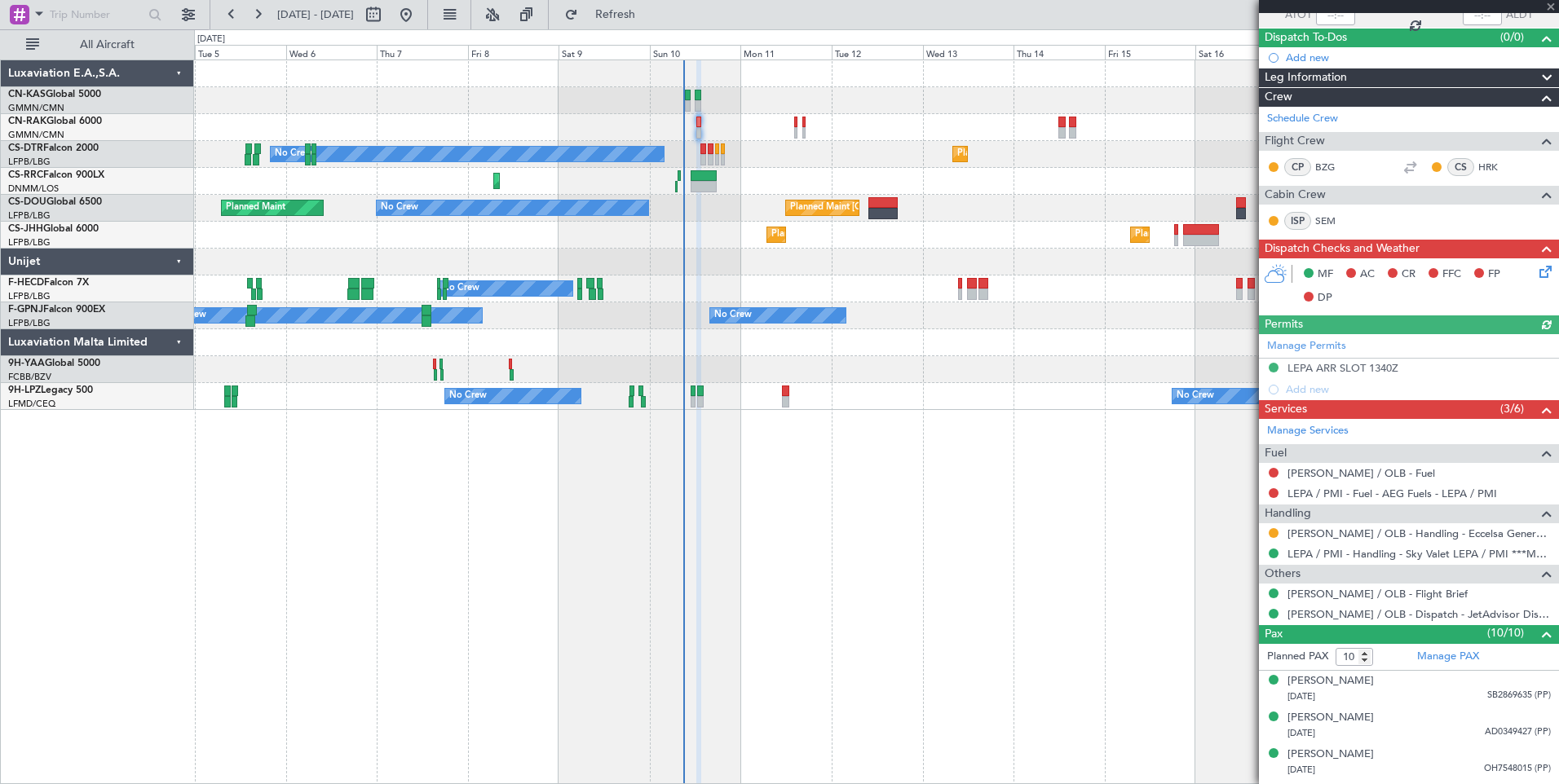
scroll to position [156, 0]
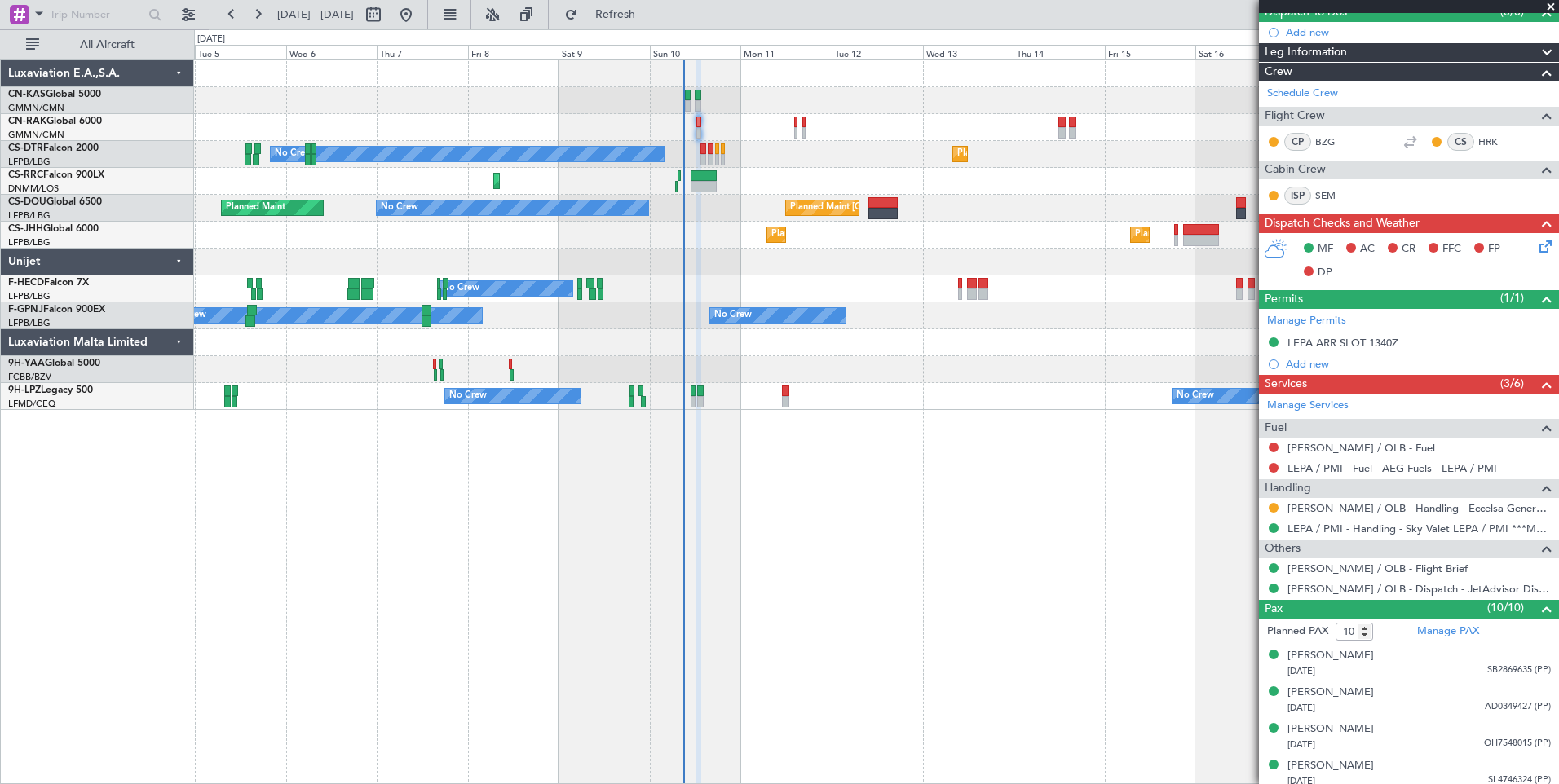
click at [1398, 509] on link "[PERSON_NAME] / OLB - Handling - Eccelsa General Aviation [PERSON_NAME] / OLB" at bounding box center [1419, 508] width 263 height 14
type input "[PERSON_NAME] ([PERSON_NAME])"
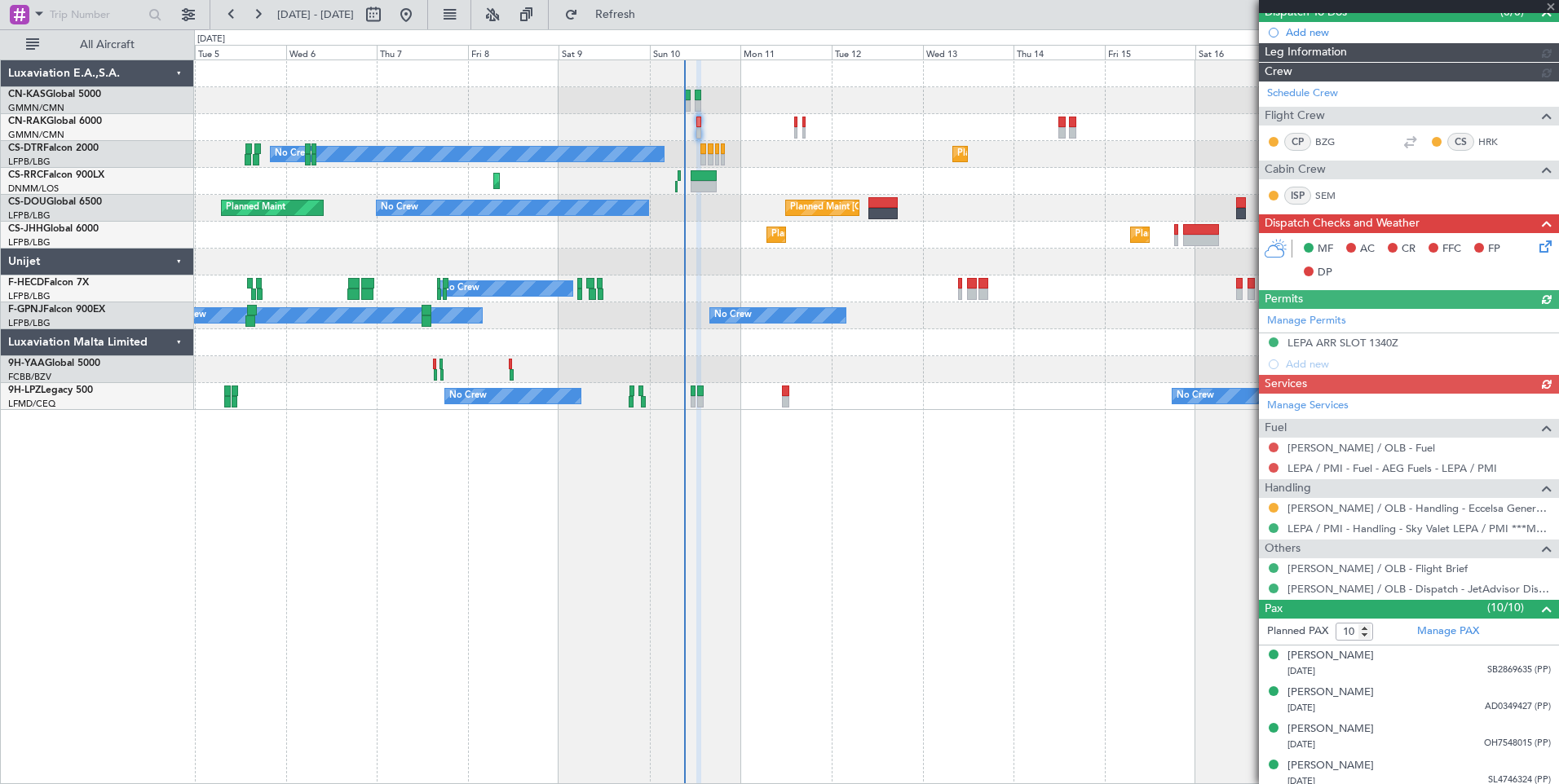
type input "[PERSON_NAME] ([PERSON_NAME])"
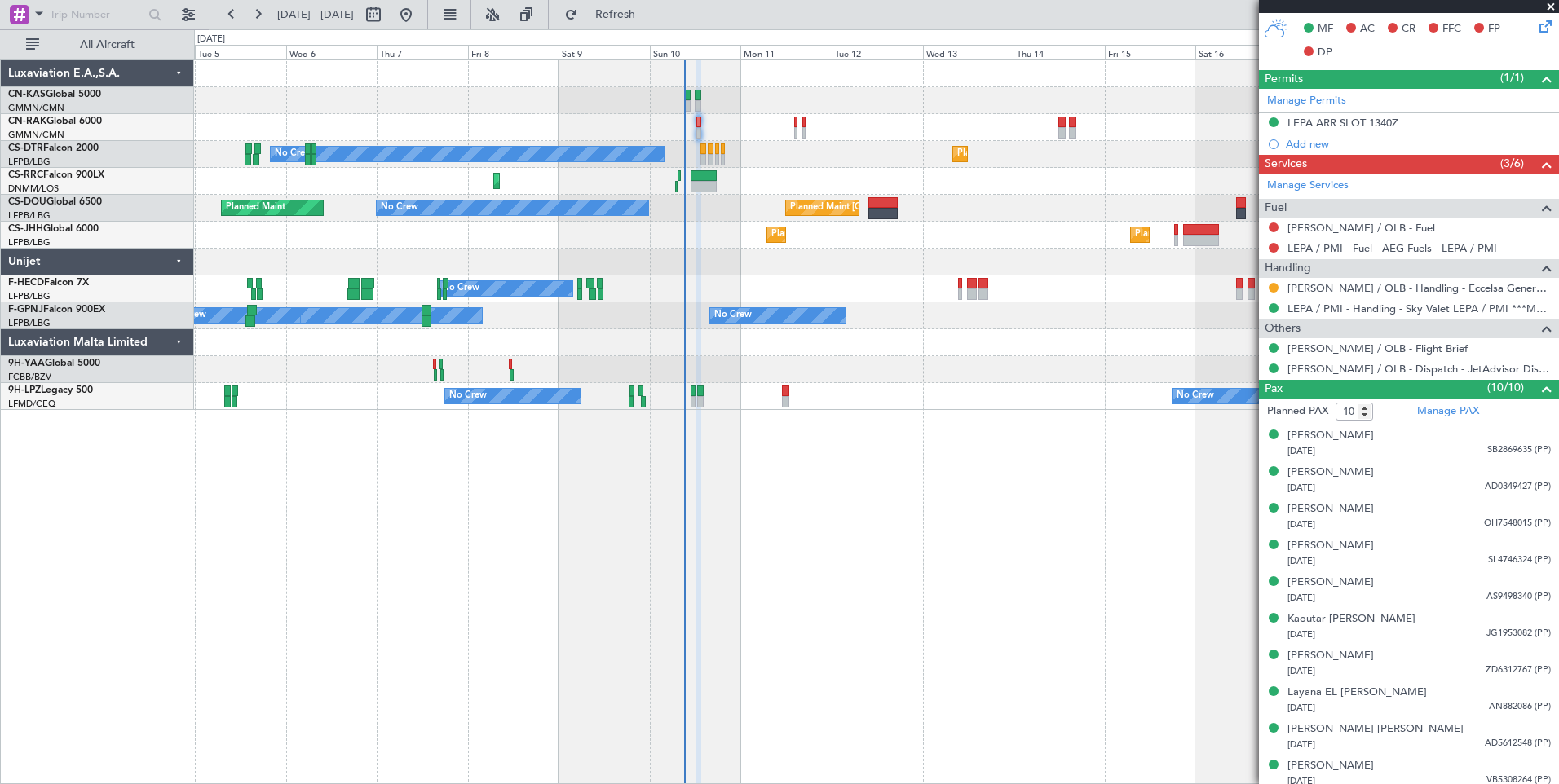
scroll to position [384, 0]
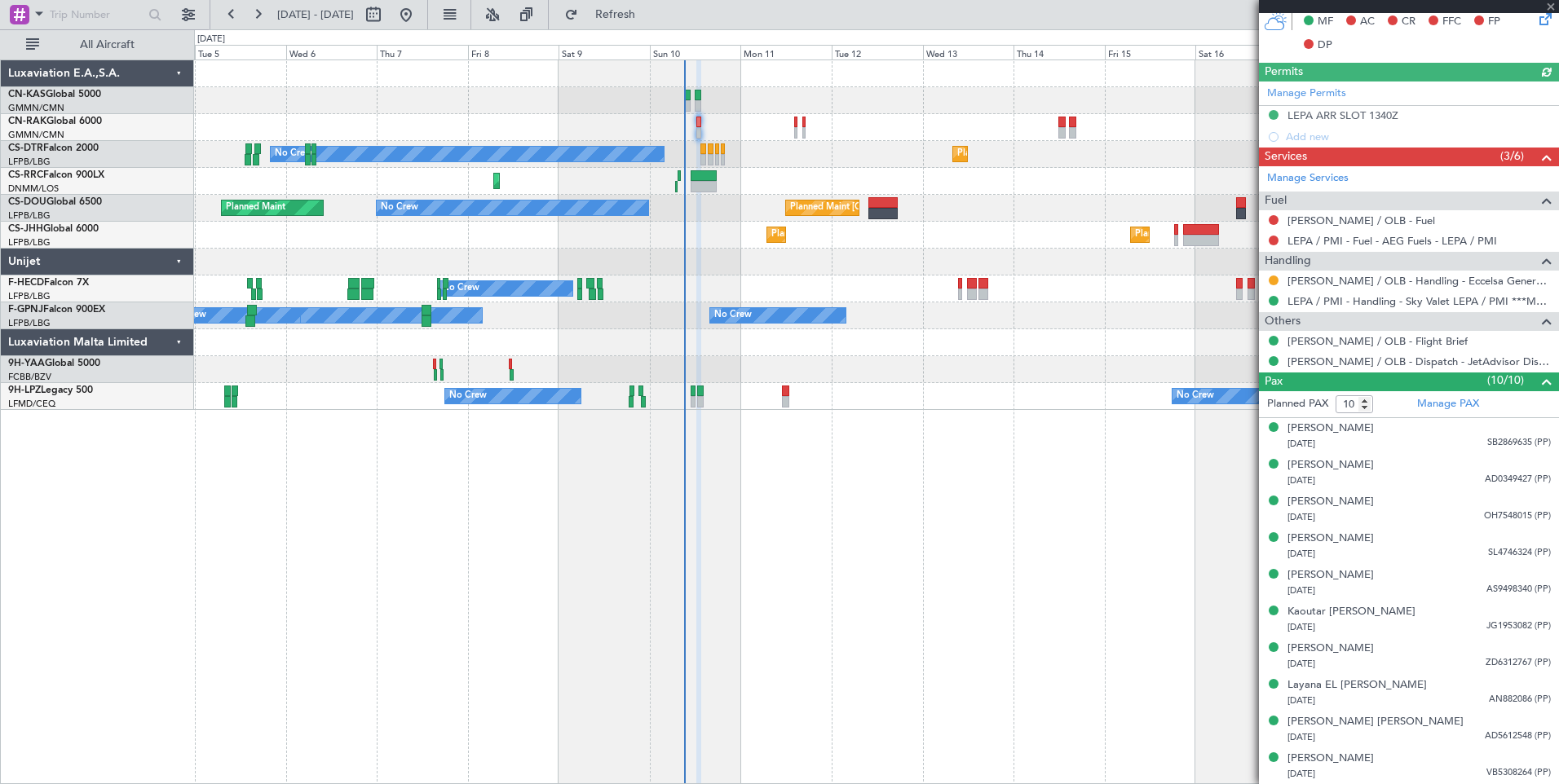
type input "[PERSON_NAME] ([PERSON_NAME])"
click at [1277, 279] on button at bounding box center [1273, 281] width 10 height 10
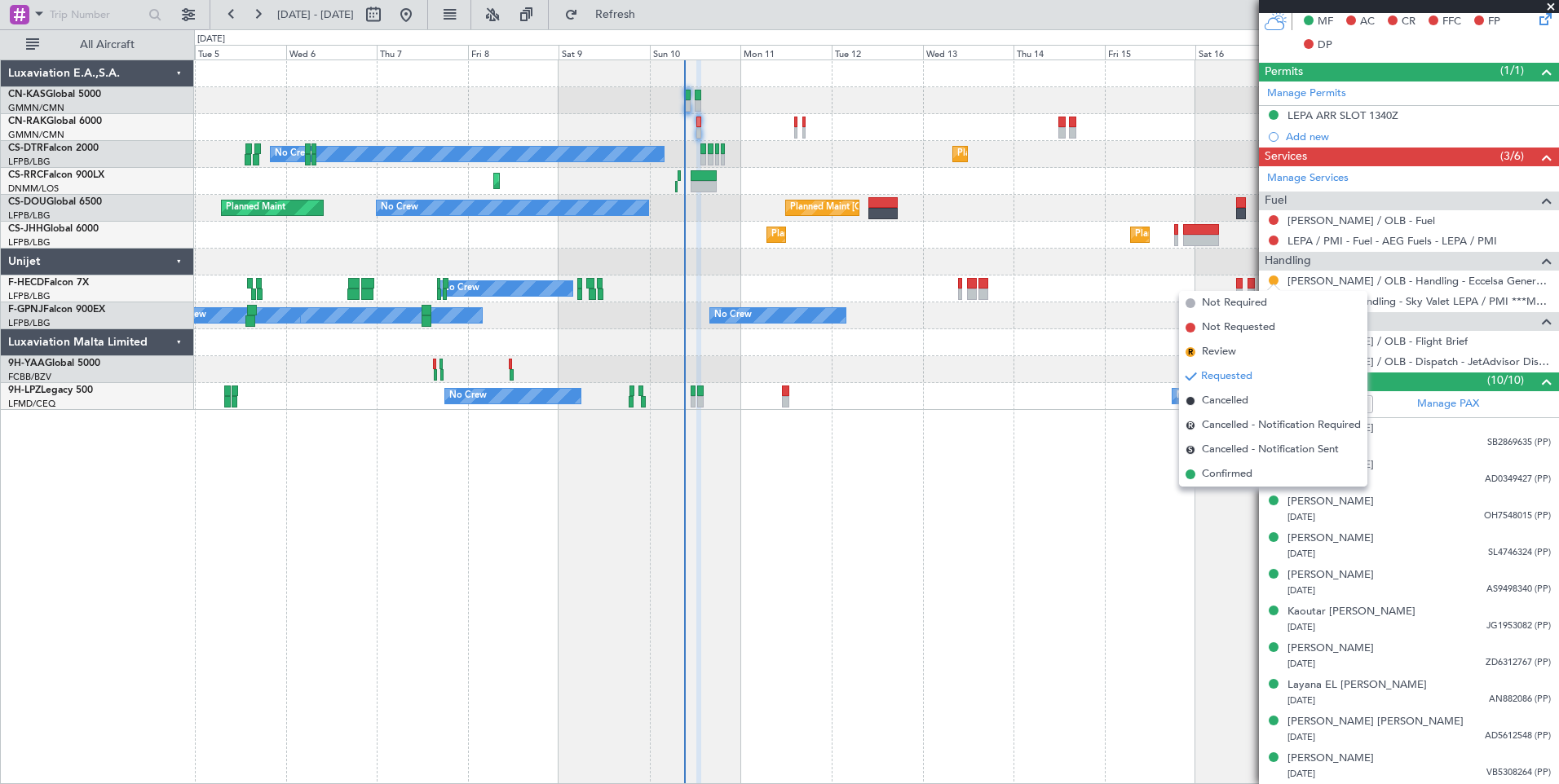
click at [1250, 473] on span "Confirmed" at bounding box center [1227, 474] width 50 height 16
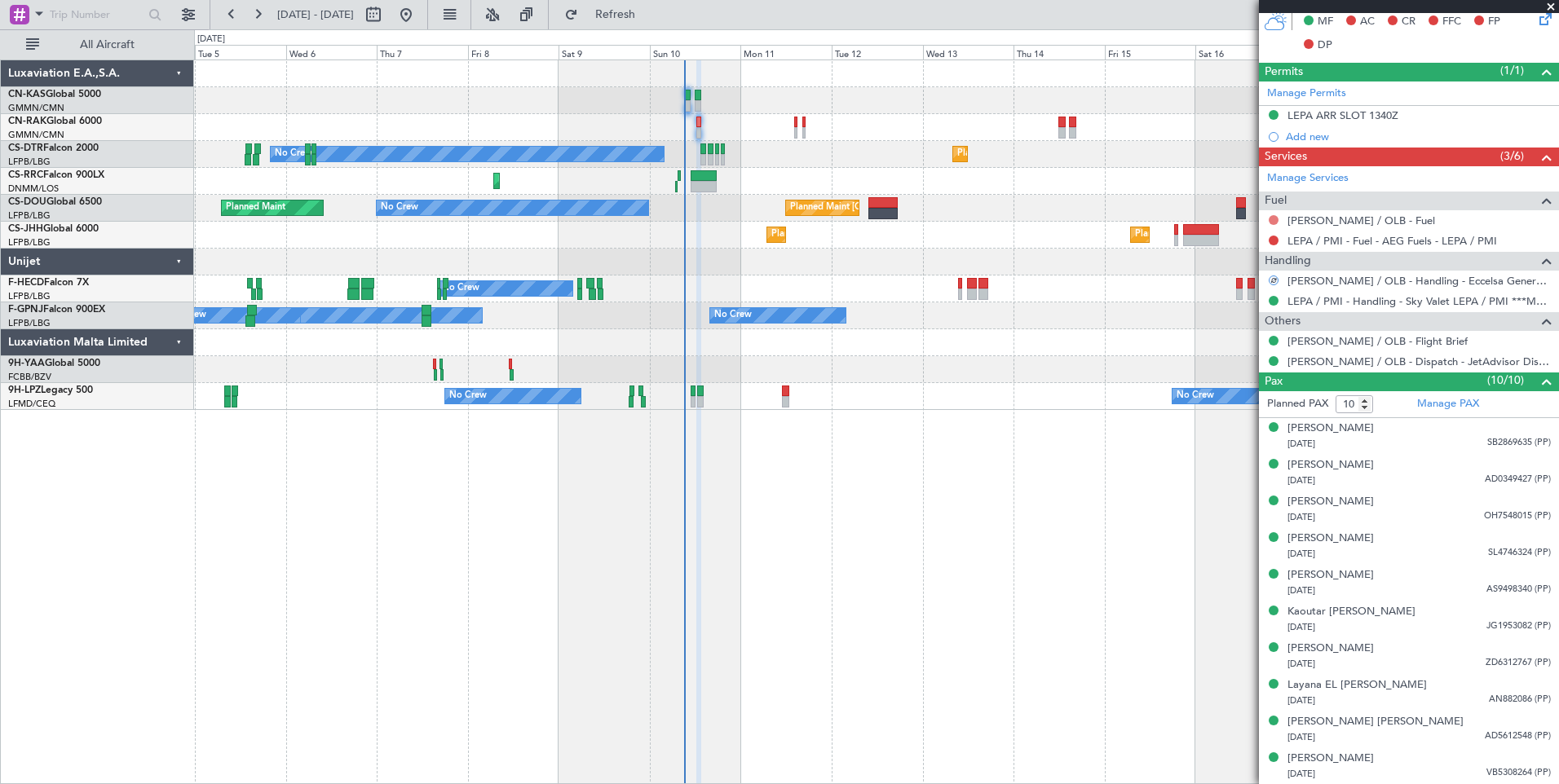
click at [1270, 217] on button at bounding box center [1273, 220] width 10 height 10
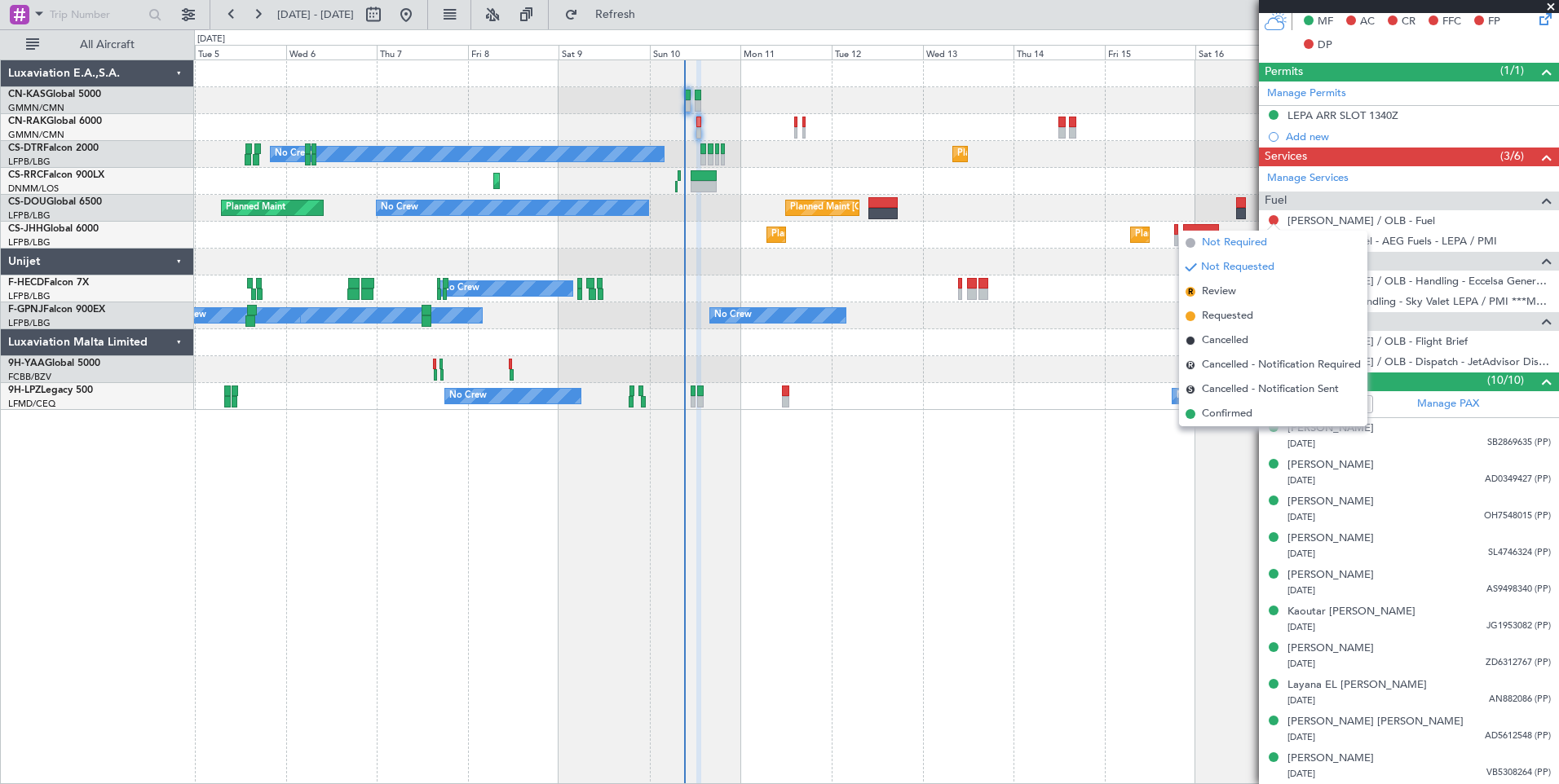
click at [1267, 240] on li "Not Required" at bounding box center [1273, 242] width 188 height 25
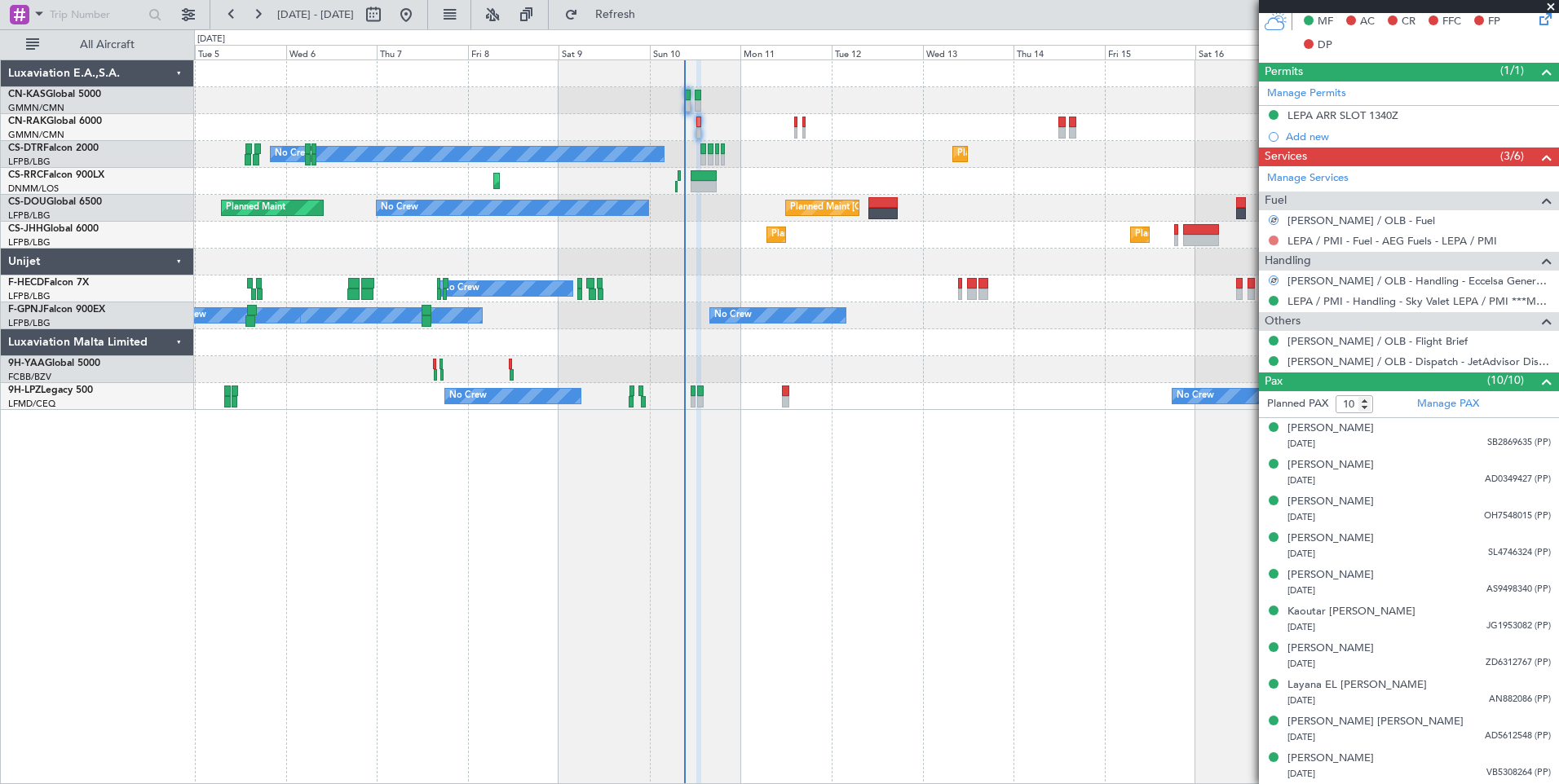
click at [1275, 238] on button at bounding box center [1273, 240] width 10 height 10
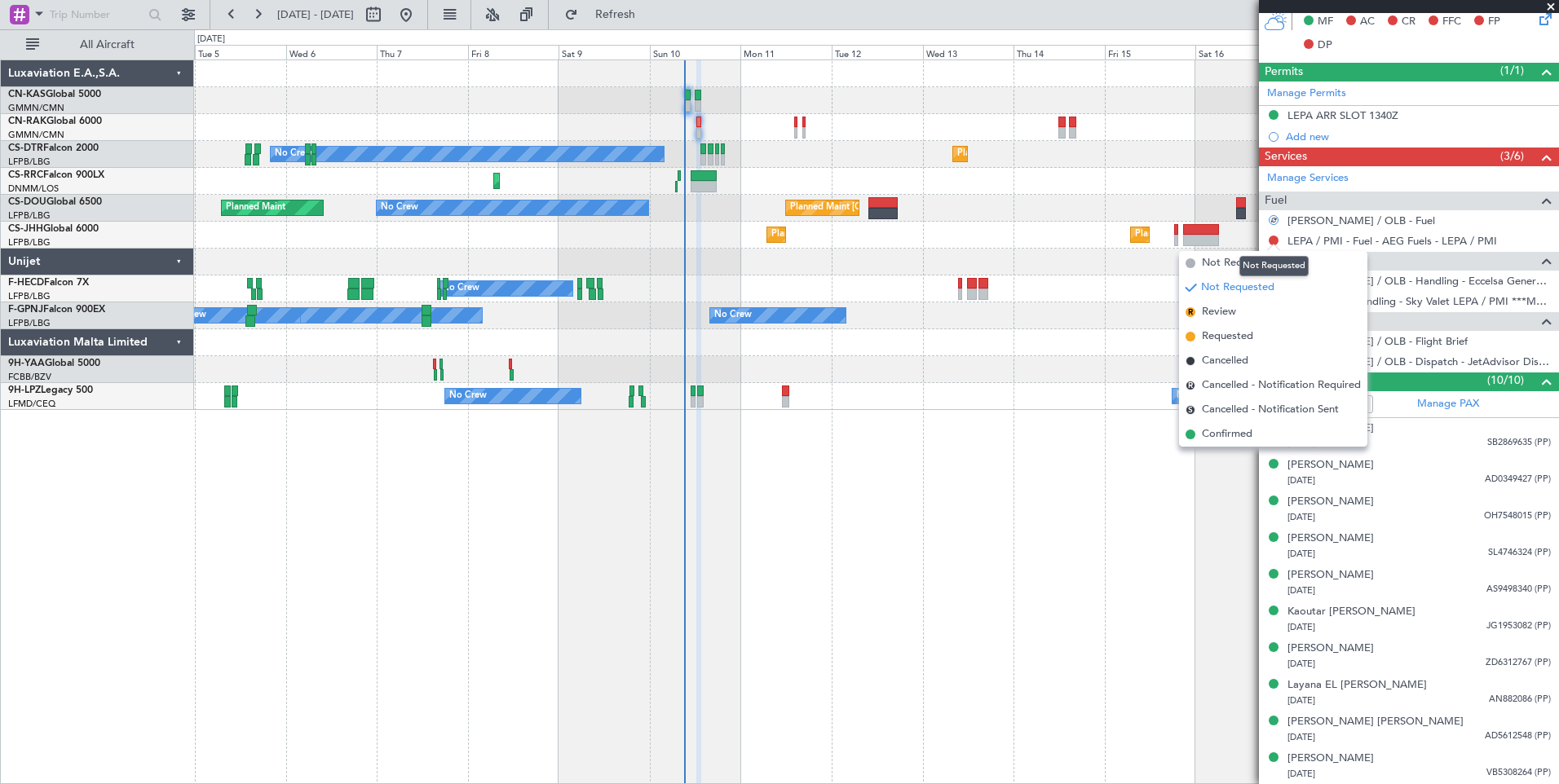
click at [1273, 262] on div "Not Requested" at bounding box center [1274, 266] width 69 height 21
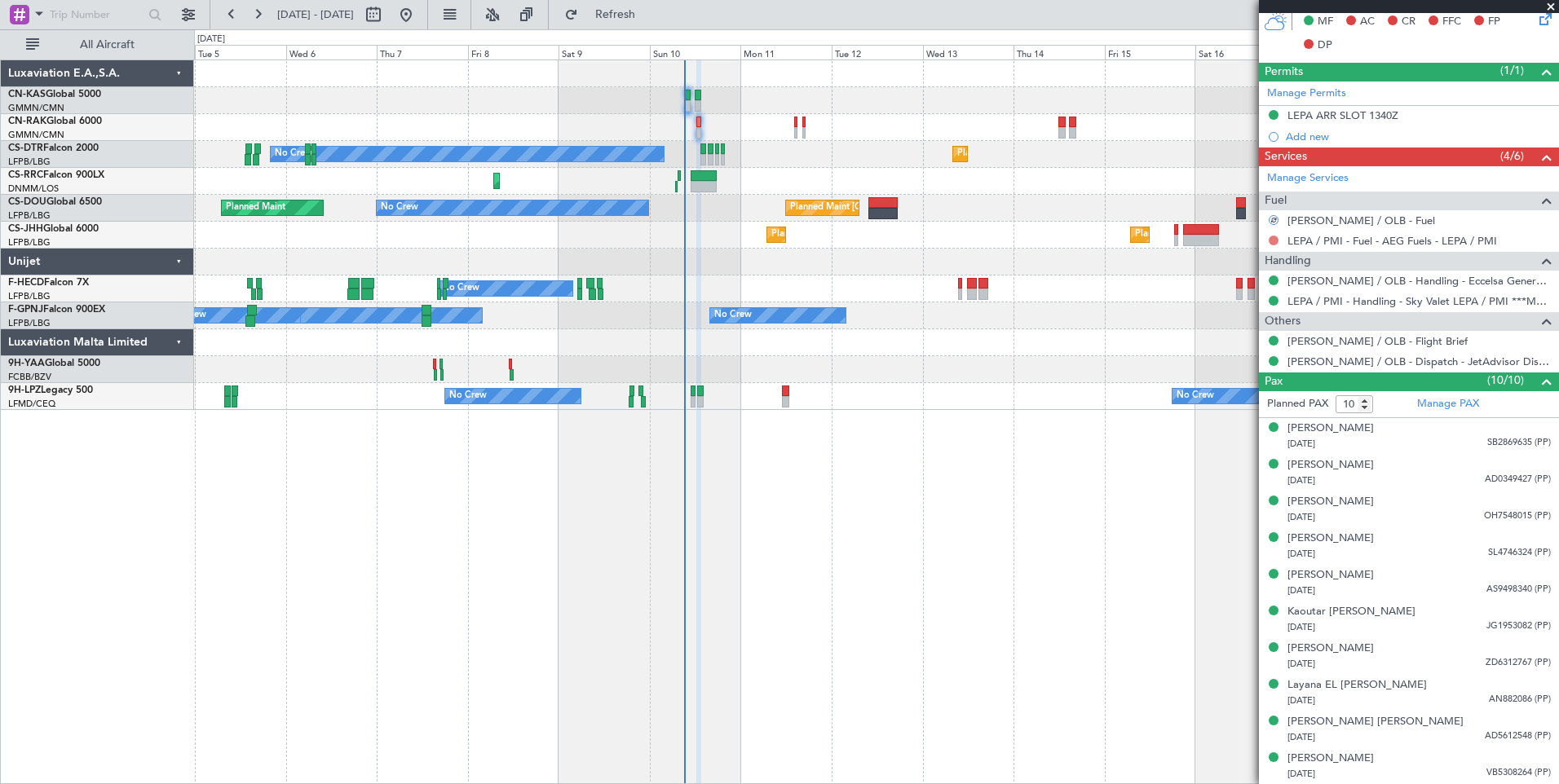
click at [1274, 240] on button at bounding box center [1273, 240] width 10 height 10
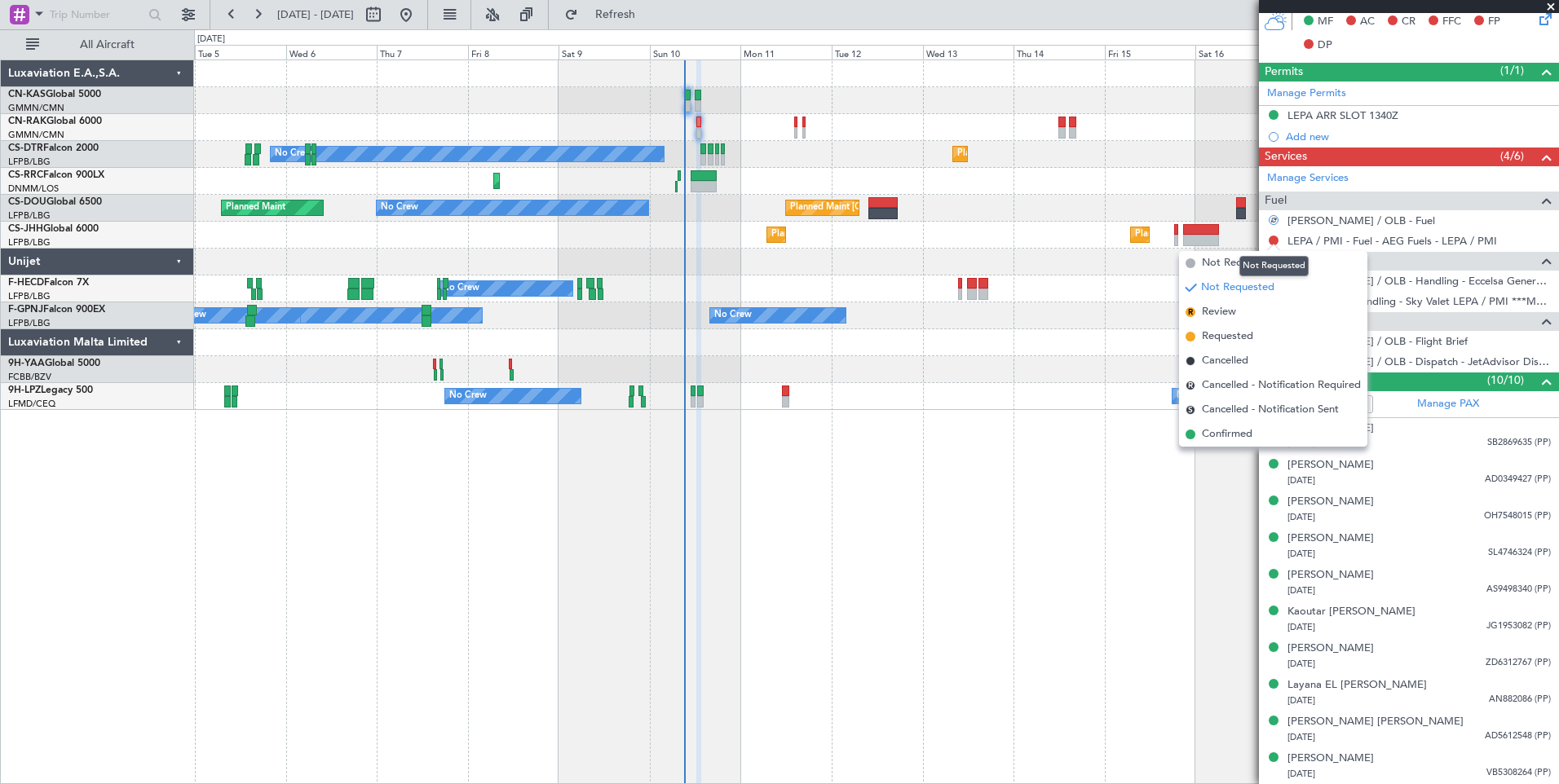
click at [1275, 269] on div "Not Requested" at bounding box center [1274, 266] width 69 height 21
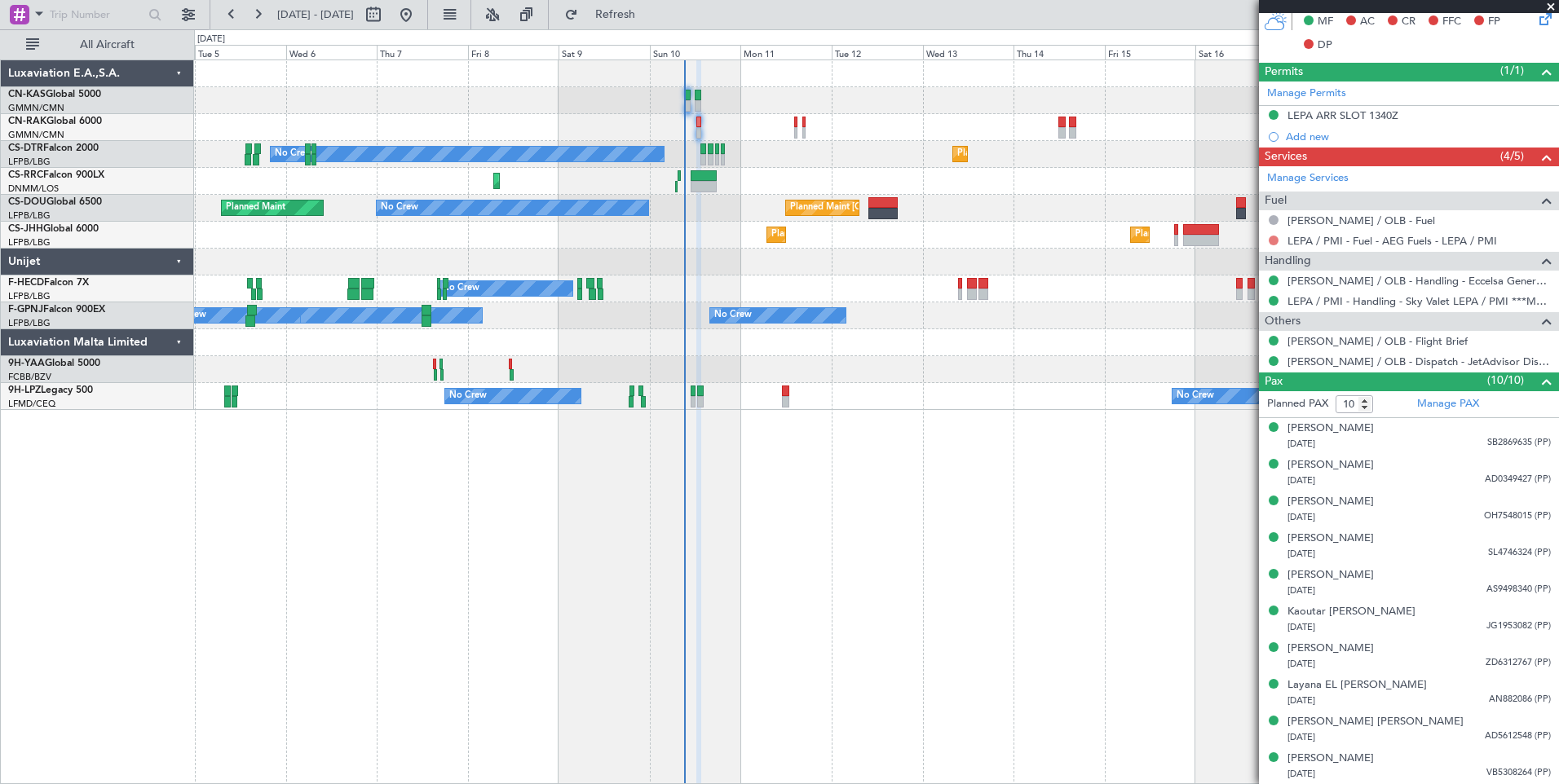
click at [1273, 237] on button at bounding box center [1273, 240] width 10 height 10
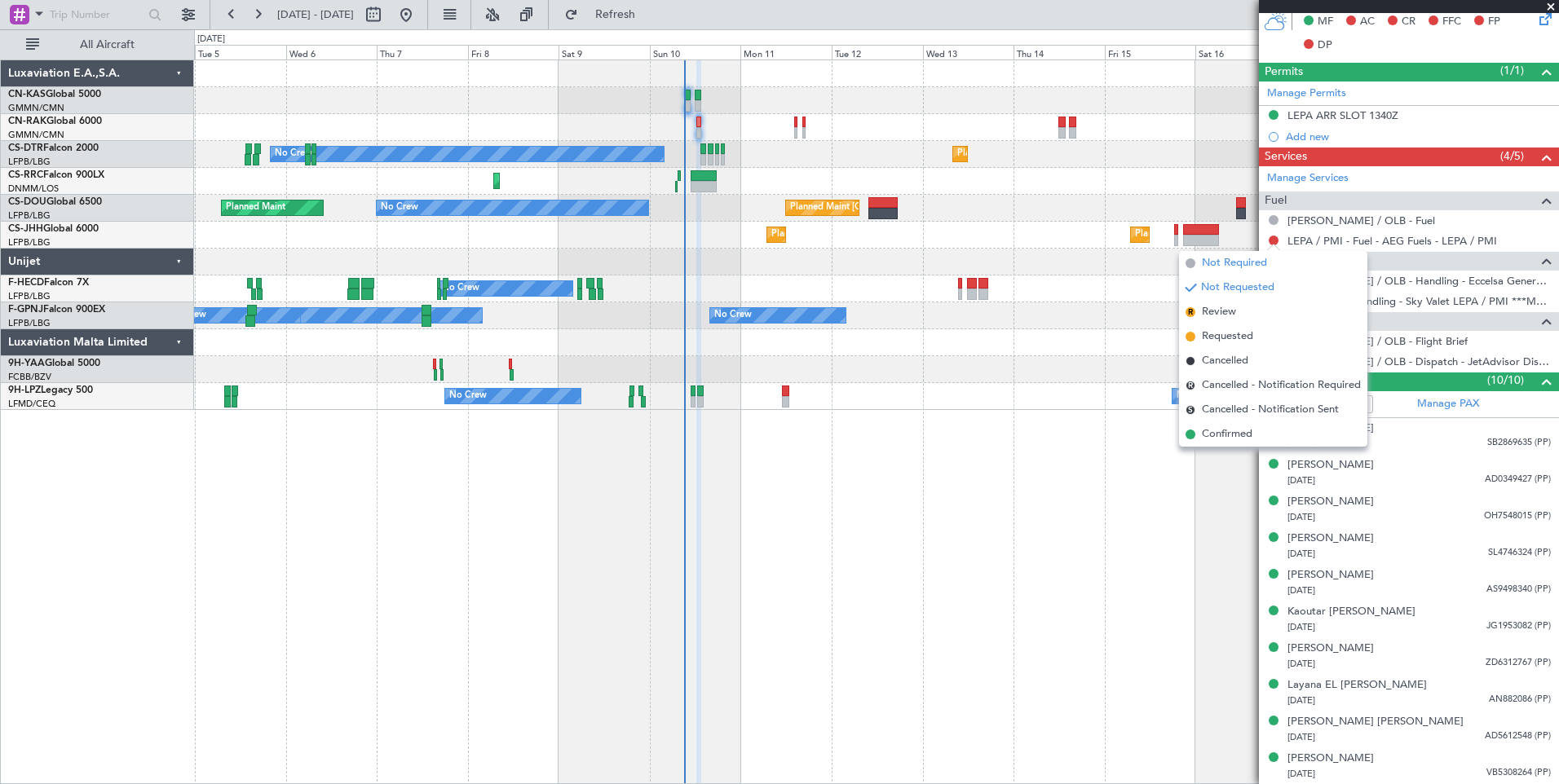
click at [1219, 265] on span "Not Required" at bounding box center [1235, 263] width 65 height 16
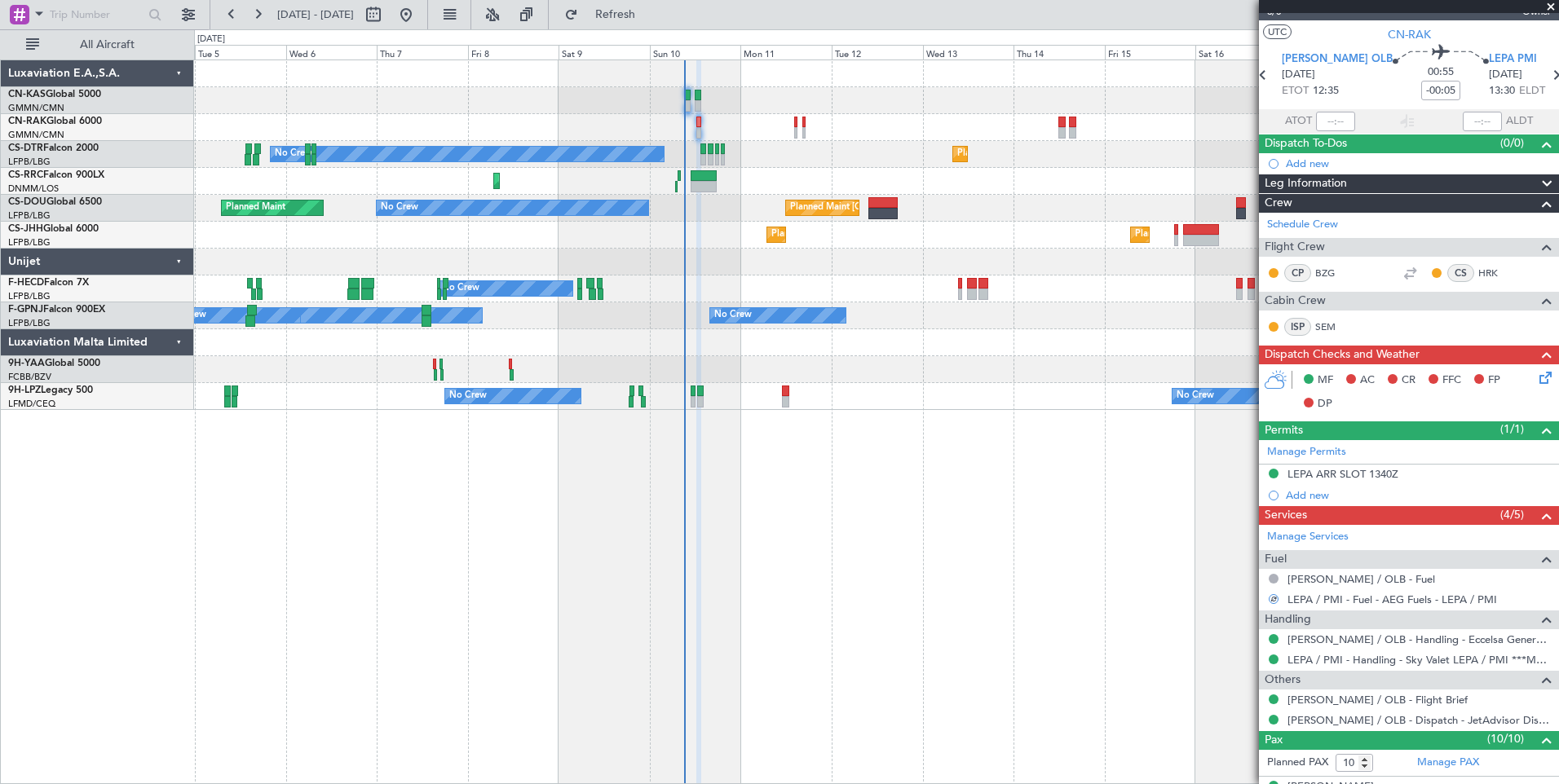
scroll to position [7, 0]
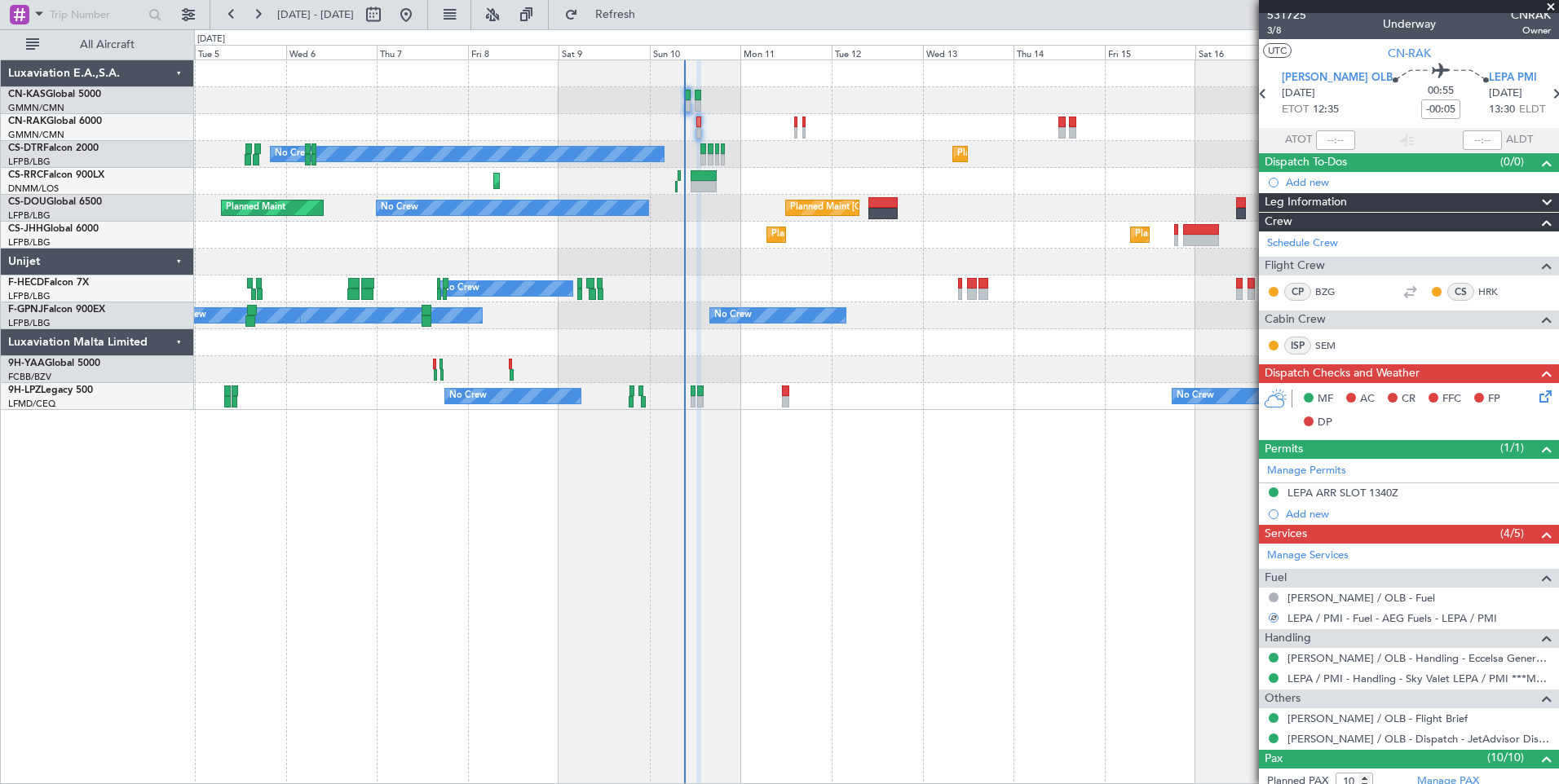
click at [1355, 197] on div "Leg Information" at bounding box center [1409, 202] width 300 height 19
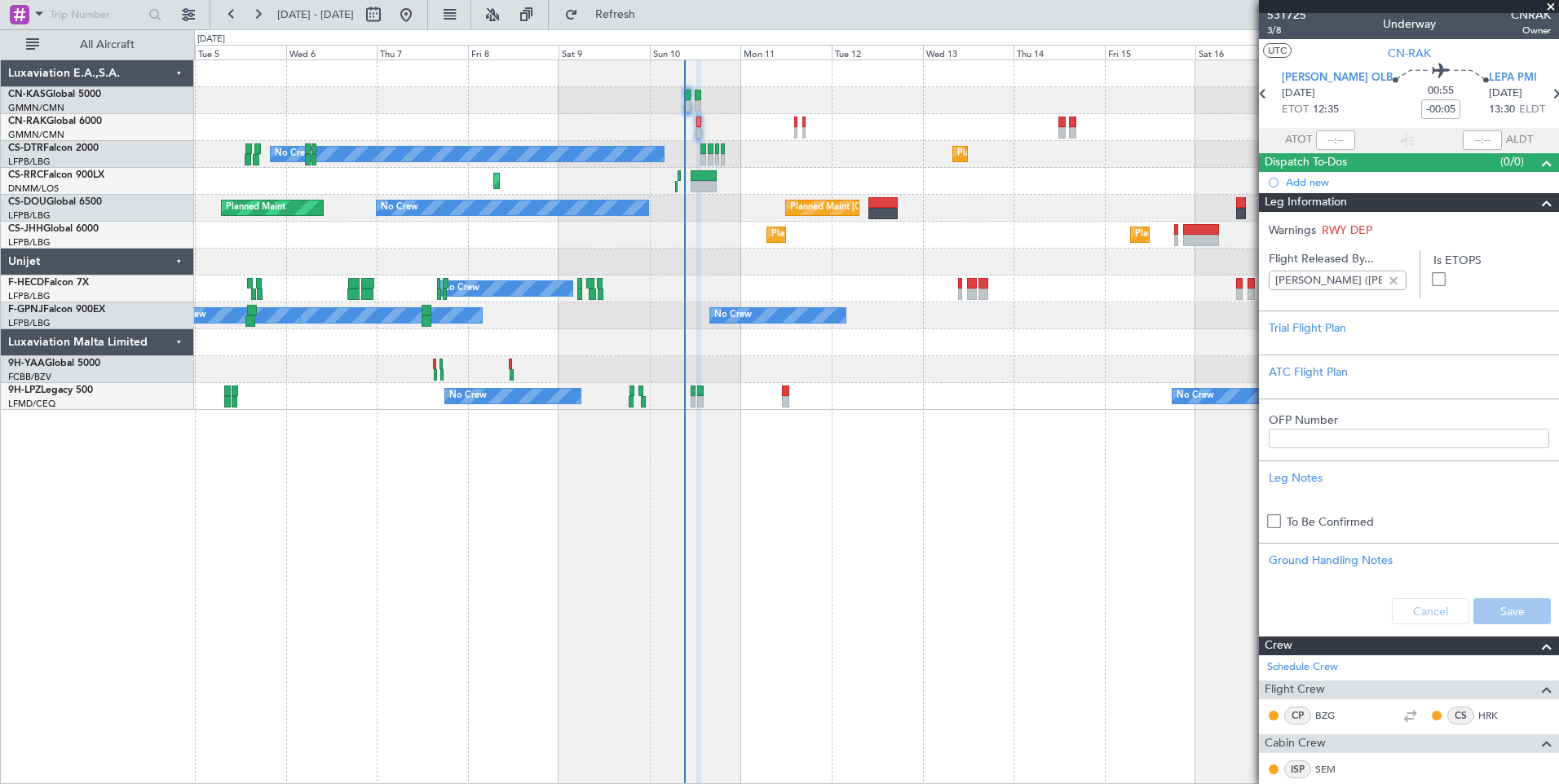
click at [1355, 197] on div "Leg Information" at bounding box center [1409, 202] width 300 height 19
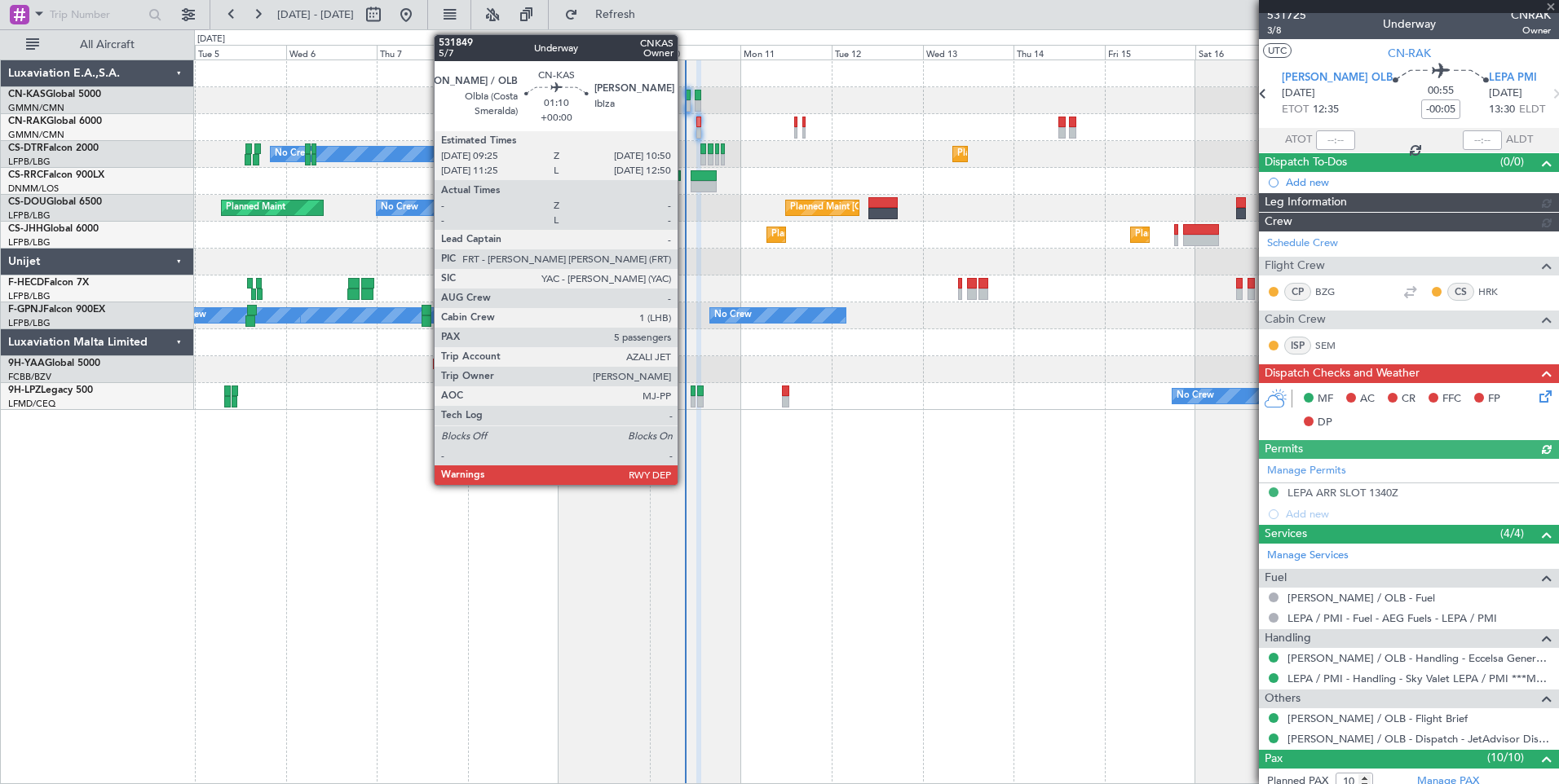
type input "[PERSON_NAME] ([PERSON_NAME])"
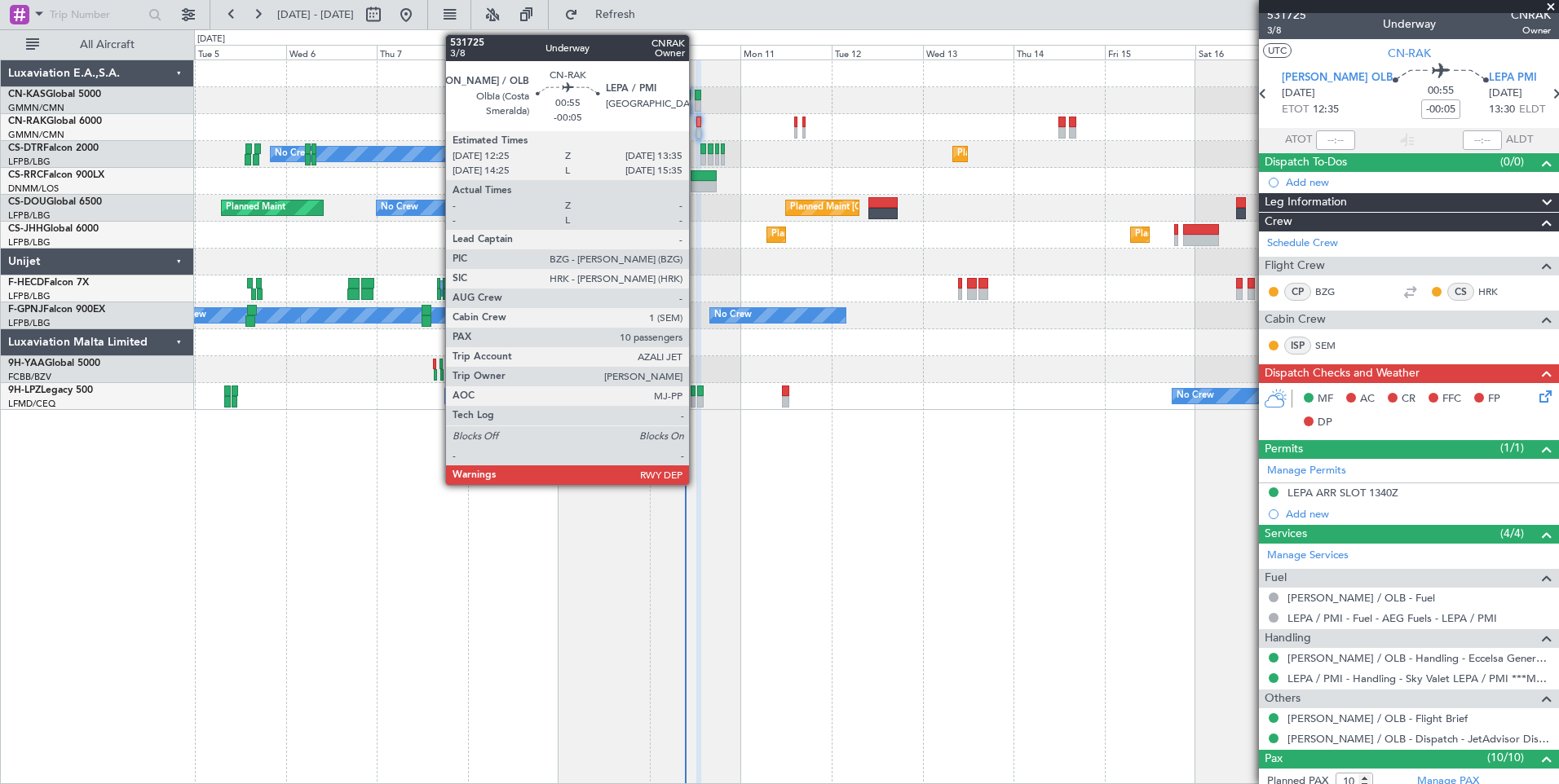
click at [696, 129] on div at bounding box center [698, 133] width 5 height 12
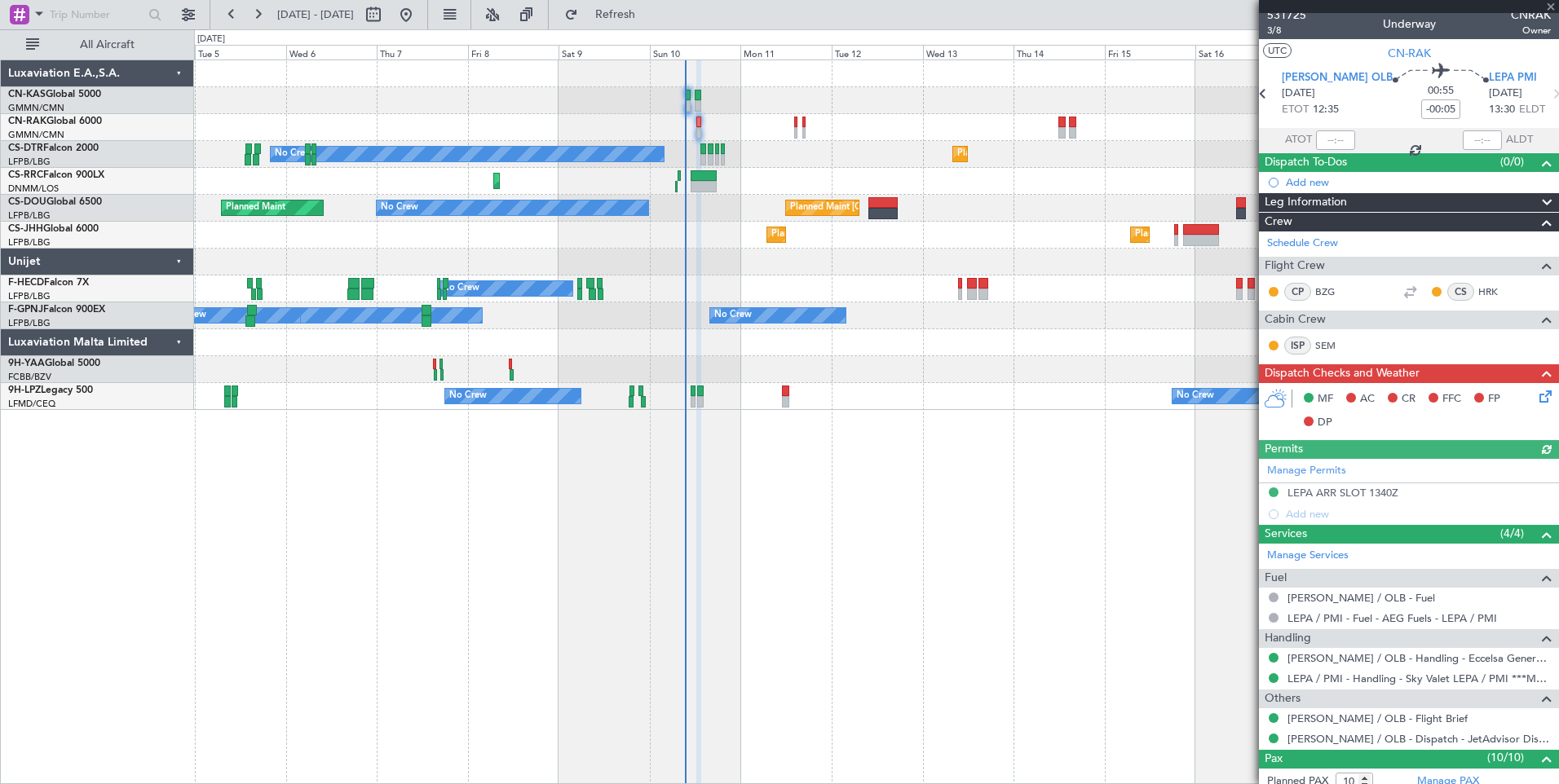
type input "[PERSON_NAME] ([PERSON_NAME])"
